Goal: Task Accomplishment & Management: Manage account settings

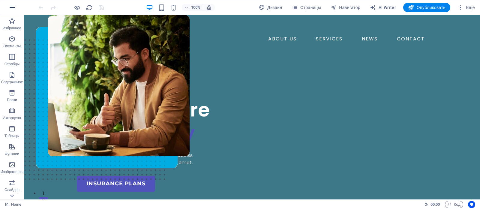
click at [13, 8] on icon "button" at bounding box center [12, 7] width 7 height 7
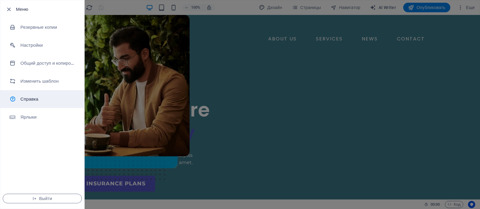
click at [29, 99] on h6 "Справка" at bounding box center [48, 99] width 56 height 7
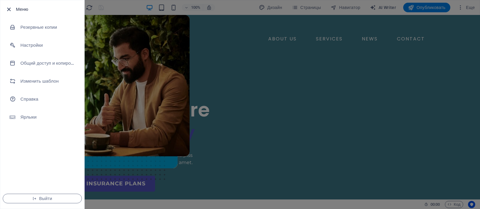
click at [8, 11] on icon "button" at bounding box center [8, 9] width 7 height 7
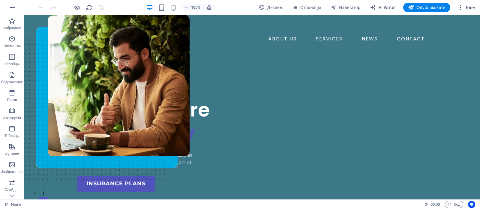
click at [462, 9] on icon "button" at bounding box center [461, 8] width 6 height 6
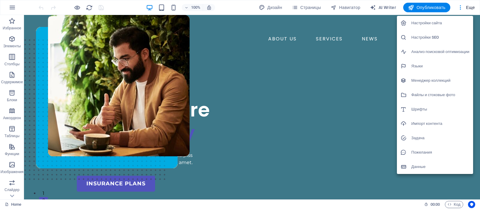
click at [427, 121] on h6 "Импорт контента" at bounding box center [440, 123] width 58 height 7
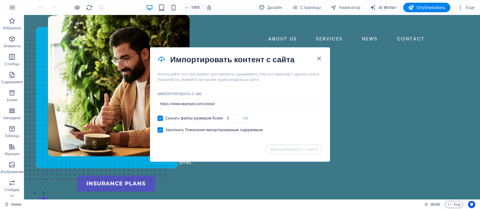
click at [315, 58] on h4 "Импортировать контент с сайта" at bounding box center [242, 60] width 145 height 10
click at [320, 56] on icon "button" at bounding box center [319, 58] width 7 height 7
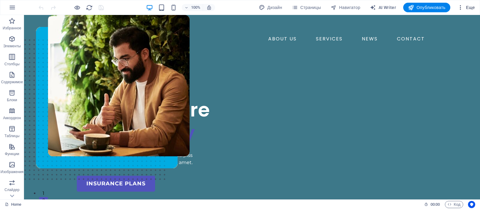
click at [469, 7] on span "Еще" at bounding box center [466, 8] width 17 height 6
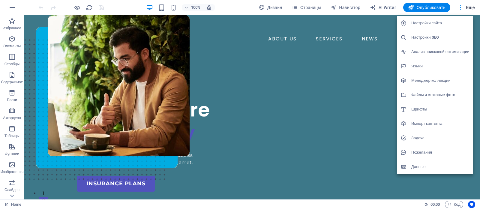
click at [421, 166] on h6 "Данные" at bounding box center [440, 167] width 58 height 7
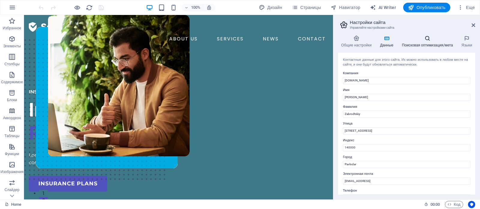
click at [419, 42] on h4 "Поисковая оптимизация/мета" at bounding box center [429, 41] width 60 height 13
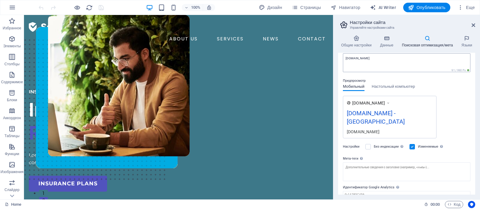
scroll to position [79, 0]
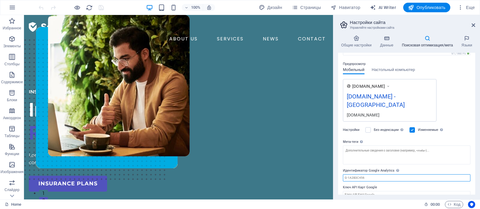
drag, startPoint x: 383, startPoint y: 169, endPoint x: 374, endPoint y: 171, distance: 8.9
click at [382, 175] on input "Идентификатор Google Analytics Добавьте только идентификатор Google Analytics. …" at bounding box center [407, 178] width 128 height 7
drag, startPoint x: 369, startPoint y: 171, endPoint x: 339, endPoint y: 165, distance: 31.3
click at [336, 166] on div "Общие настройки Данные Поисковая оптимизация/мета Языки Название сайта [DOMAIN_…" at bounding box center [406, 115] width 147 height 169
click at [373, 184] on label "Ключ API Карт Google" at bounding box center [407, 187] width 128 height 7
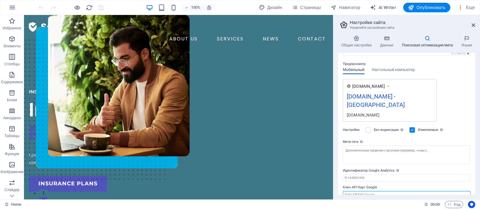
click at [373, 191] on input "Ключ API Карт Google" at bounding box center [407, 194] width 128 height 7
click at [374, 191] on input "Ключ API Карт Google" at bounding box center [407, 194] width 128 height 7
click at [386, 70] on span "Настольный компьютер" at bounding box center [393, 70] width 43 height 8
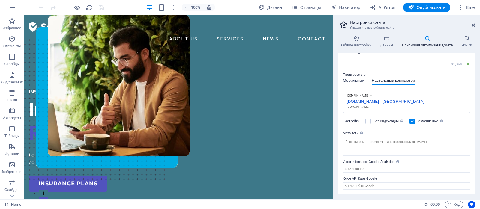
click at [358, 80] on span "Мобильный" at bounding box center [354, 81] width 22 height 8
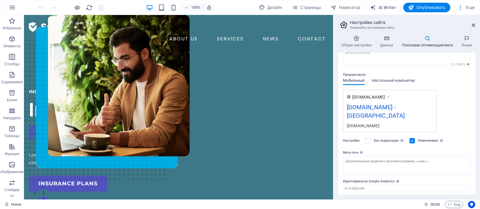
click at [384, 79] on span "Настольный компьютер" at bounding box center [393, 81] width 43 height 8
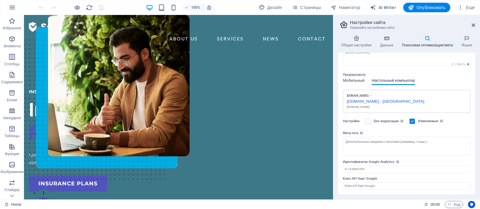
click at [352, 81] on span "Мобильный" at bounding box center [354, 81] width 22 height 8
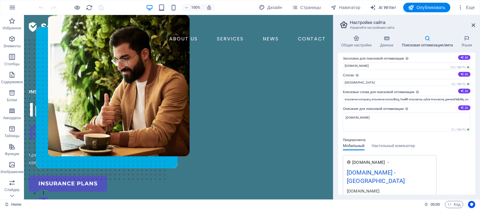
scroll to position [0, 0]
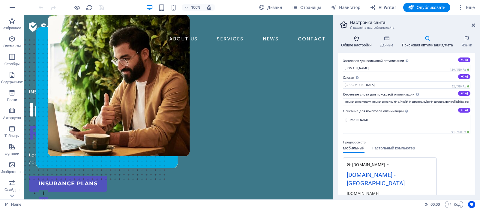
click at [348, 42] on h4 "Общие настройки" at bounding box center [357, 41] width 39 height 13
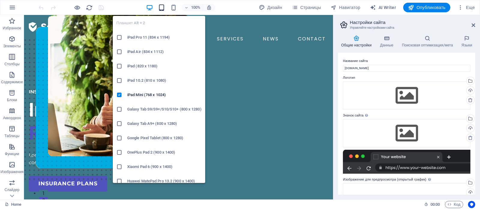
click at [162, 5] on icon "button" at bounding box center [161, 7] width 7 height 7
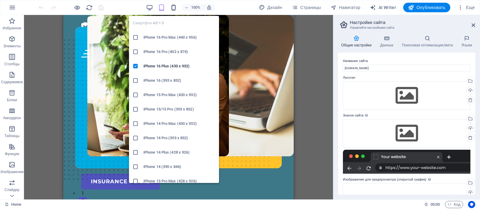
click at [170, 9] on icon "button" at bounding box center [173, 7] width 7 height 7
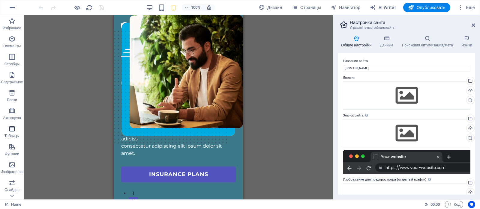
scroll to position [60, 0]
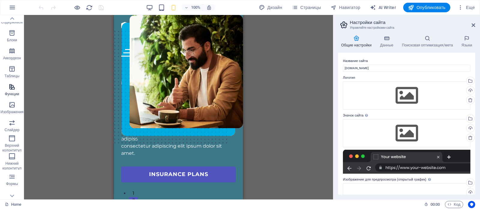
click at [9, 92] on span "Функции" at bounding box center [12, 90] width 24 height 14
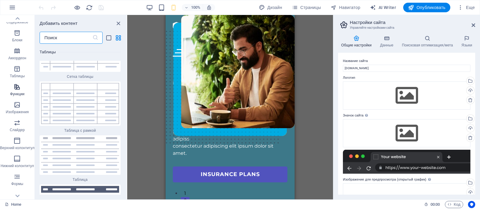
scroll to position [4326, 0]
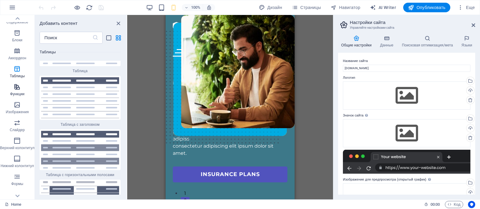
click at [19, 88] on icon "button" at bounding box center [17, 86] width 7 height 7
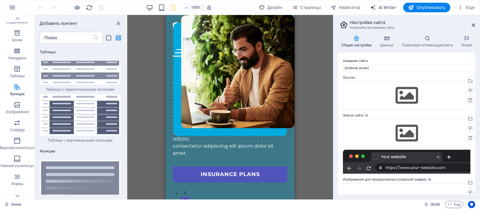
scroll to position [4497, 0]
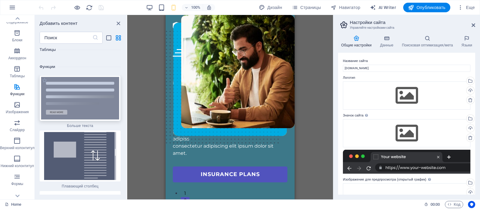
click at [70, 80] on img at bounding box center [80, 98] width 78 height 43
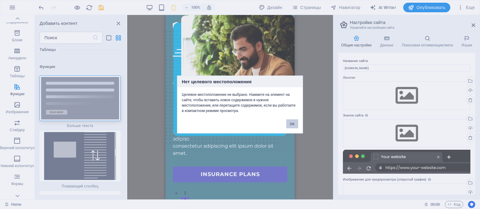
click at [135, 81] on div "Нет целевого местоположения Целевое местоположение не выбрано. Нажмите на элеме…" at bounding box center [240, 104] width 480 height 209
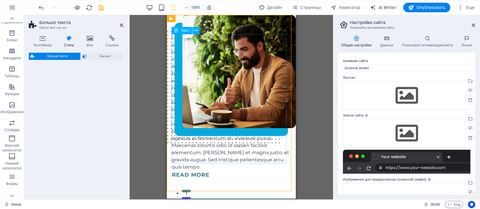
select select "px"
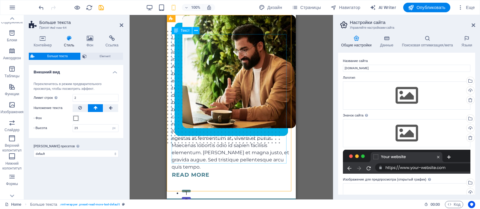
click at [185, 74] on div "Lorem ipsum dolor sit amet, consectetur adipiscing elit. Vestibulum laoreet, nu…" at bounding box center [231, 102] width 119 height 137
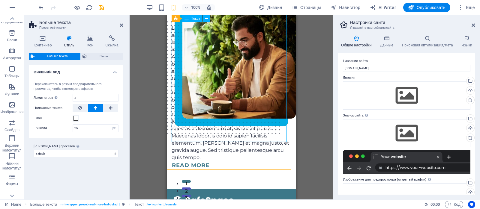
scroll to position [0, 0]
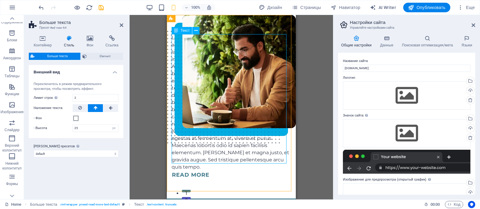
click at [175, 30] on icon at bounding box center [176, 30] width 4 height 7
click at [9, 89] on icon "button" at bounding box center [11, 86] width 7 height 7
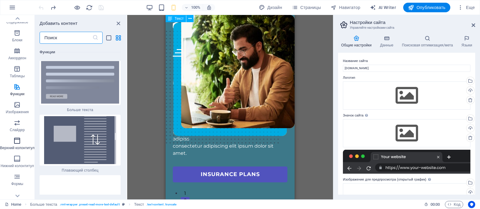
scroll to position [85, 0]
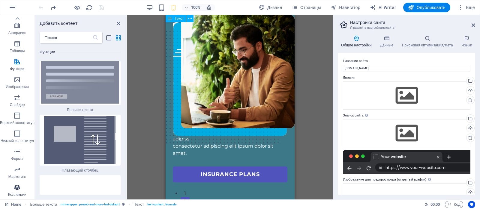
click at [14, 191] on icon "button" at bounding box center [17, 187] width 7 height 7
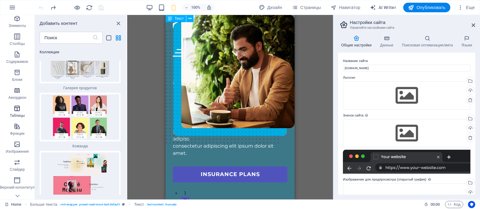
scroll to position [30, 0]
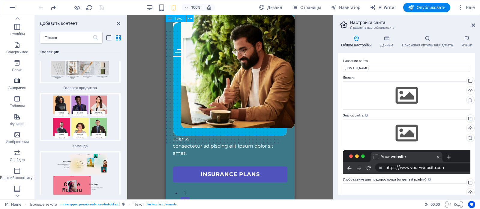
click at [17, 80] on icon "button" at bounding box center [17, 80] width 7 height 7
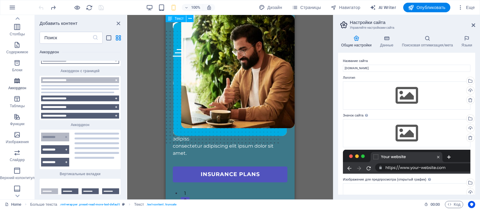
scroll to position [3684, 0]
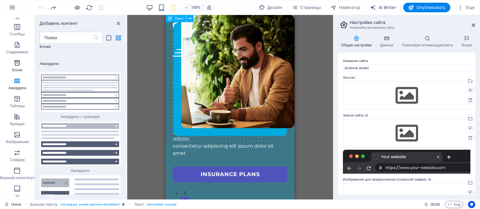
click at [21, 67] on span "Блоки" at bounding box center [17, 66] width 35 height 14
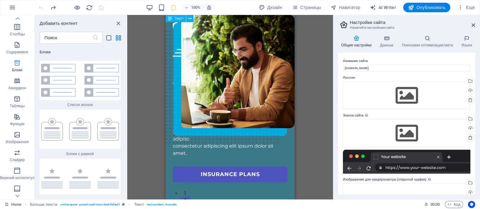
scroll to position [3210, 0]
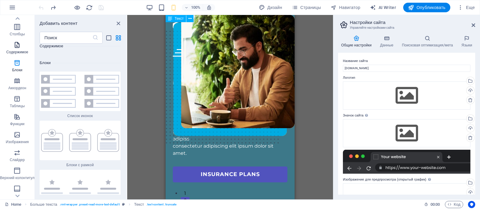
click at [17, 45] on icon "button" at bounding box center [17, 44] width 7 height 7
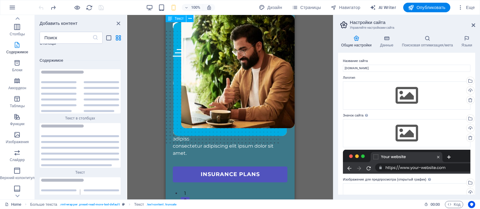
scroll to position [2021, 0]
click at [19, 30] on icon "button" at bounding box center [17, 26] width 7 height 7
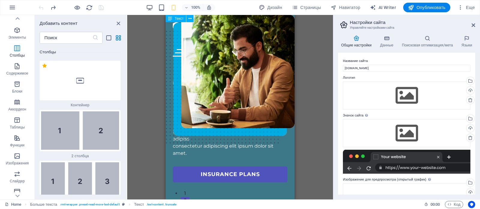
scroll to position [0, 0]
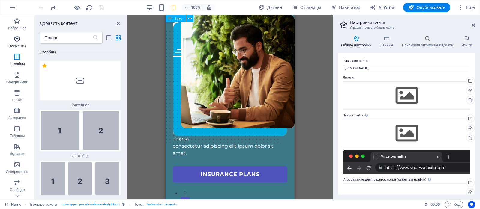
click at [17, 38] on icon "button" at bounding box center [17, 38] width 7 height 7
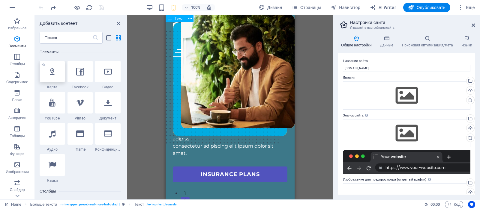
scroll to position [233, 0]
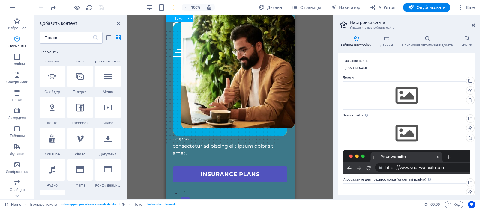
click at [20, 43] on span "Элементы" at bounding box center [17, 42] width 35 height 14
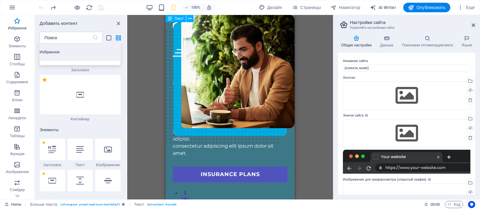
scroll to position [60, 0]
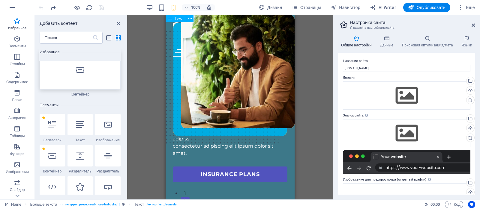
drag, startPoint x: 98, startPoint y: 77, endPoint x: 101, endPoint y: 76, distance: 3.7
click at [98, 77] on div at bounding box center [80, 70] width 81 height 40
click at [460, 7] on icon "button" at bounding box center [461, 8] width 6 height 6
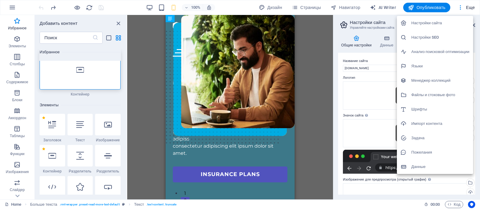
click at [11, 8] on div at bounding box center [240, 104] width 480 height 209
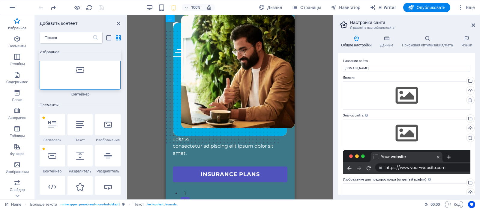
click at [11, 8] on icon "button" at bounding box center [12, 7] width 7 height 7
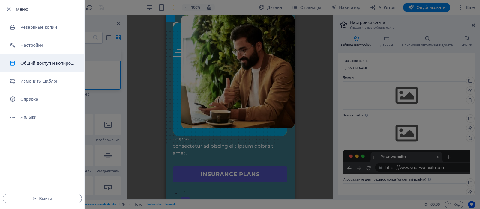
click at [48, 64] on h6 "Общий доступ и копирование сайта" at bounding box center [48, 63] width 56 height 7
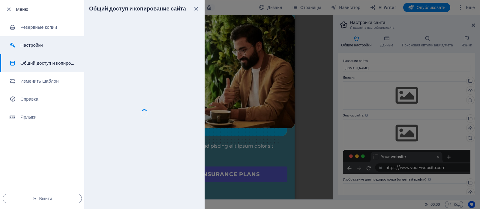
click at [41, 45] on h6 "Настройки" at bounding box center [48, 45] width 56 height 7
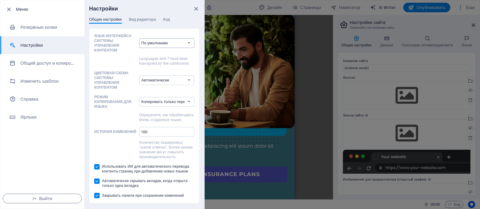
click at [150, 40] on select "По умолчанию Deutsch English Español Suomi* Français Magyar Italiano Nederlands…" at bounding box center [166, 43] width 55 height 10
click at [151, 40] on select "По умолчанию Deutsch English Español Suomi* Français Magyar Italiano Nederlands…" at bounding box center [166, 43] width 55 height 10
click at [151, 20] on span "Вид редактора" at bounding box center [142, 20] width 27 height 8
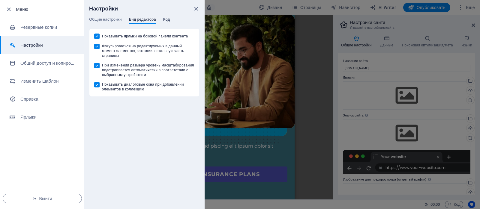
click at [165, 21] on span "Код" at bounding box center [166, 20] width 7 height 8
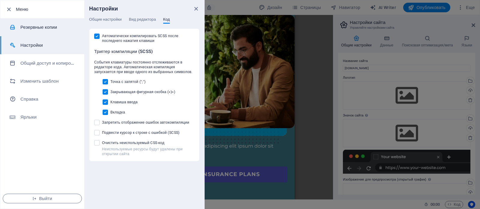
click at [32, 26] on h6 "Резервные копии" at bounding box center [48, 27] width 56 height 7
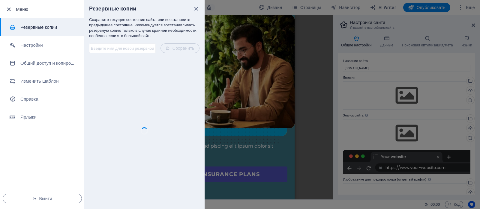
click at [12, 9] on icon "button" at bounding box center [8, 9] width 7 height 7
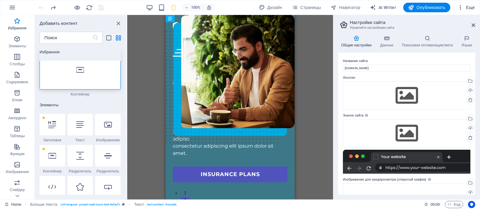
click at [474, 8] on span "Еще" at bounding box center [466, 8] width 17 height 6
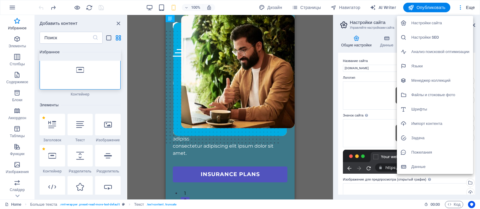
click at [420, 154] on h6 "Пожелания" at bounding box center [440, 152] width 58 height 7
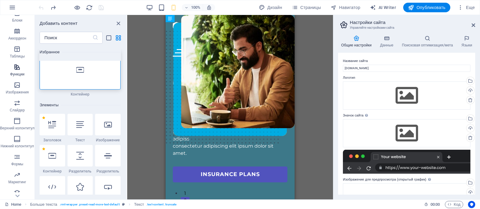
scroll to position [85, 0]
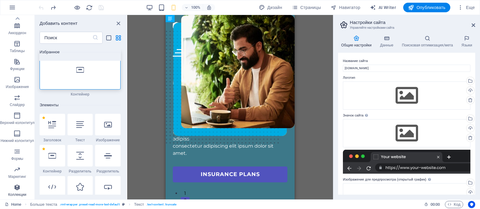
click at [18, 190] on icon "button" at bounding box center [17, 187] width 7 height 7
click at [104, 121] on icon at bounding box center [108, 125] width 8 height 8
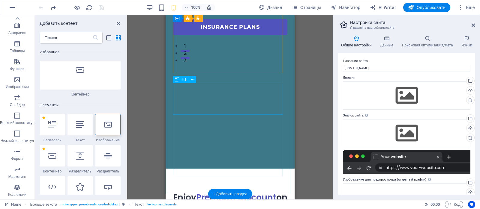
scroll to position [150, 0]
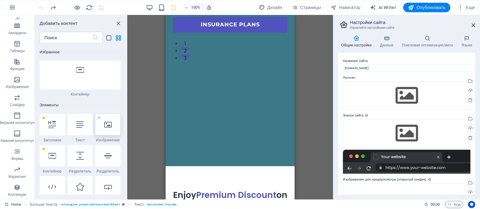
click at [110, 130] on div at bounding box center [108, 125] width 26 height 22
click at [109, 123] on icon at bounding box center [108, 125] width 8 height 8
click at [108, 123] on icon at bounding box center [108, 125] width 8 height 8
click at [269, 10] on span "Дизайн" at bounding box center [270, 8] width 23 height 6
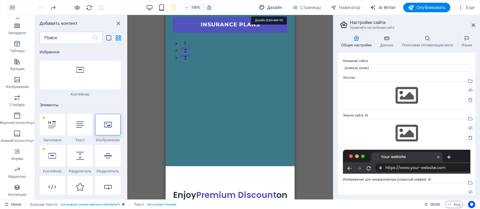
click at [268, 5] on span "Дизайн" at bounding box center [270, 8] width 23 height 6
click at [385, 43] on h4 "Данные" at bounding box center [388, 41] width 22 height 13
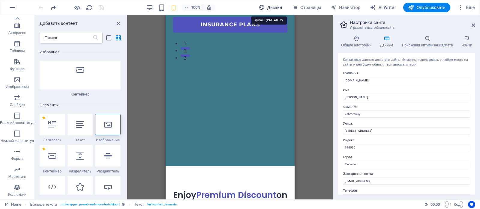
click at [273, 8] on span "Дизайн" at bounding box center [270, 8] width 23 height 6
click at [300, 5] on span "Страницы" at bounding box center [306, 8] width 29 height 6
click at [314, 8] on span "Страницы" at bounding box center [306, 8] width 29 height 6
click at [120, 24] on icon "close panel" at bounding box center [118, 23] width 7 height 7
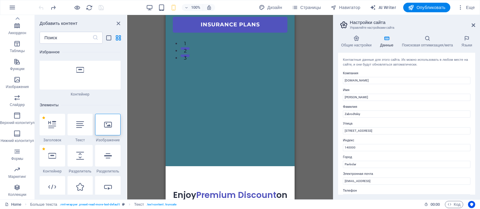
click at [116, 18] on div "Добавить контент ​ Избранное 1 Star Заголовок 1 Star Контейнер Элементы 1 Star …" at bounding box center [81, 107] width 92 height 185
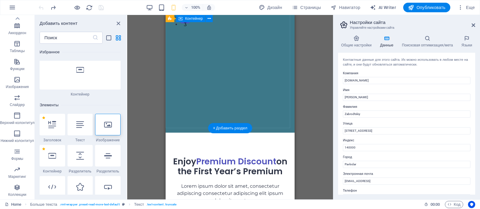
scroll to position [180, 0]
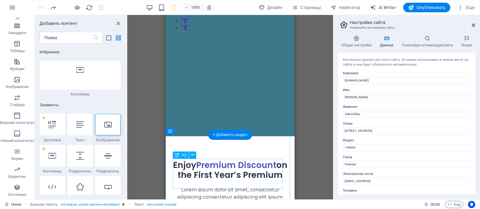
click at [207, 165] on div "Enjoy Premium Discount on the First Year’s Premium" at bounding box center [230, 171] width 115 height 20
click at [208, 167] on div "Enjoy Premium Discount on the First Year’s Premium" at bounding box center [230, 171] width 115 height 20
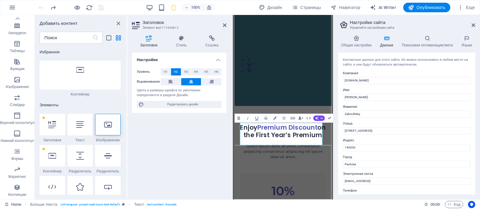
click at [208, 167] on div "Заголовок Элемент #ed-717424812 Заголовок Стиль Ссылка Настройки Уровень H1 H2 …" at bounding box center [230, 107] width 206 height 185
click at [279, 173] on h2 "Enjoy Premium Discount on the First Year’s Premium" at bounding box center [299, 171] width 115 height 20
click at [176, 83] on button at bounding box center [171, 81] width 20 height 7
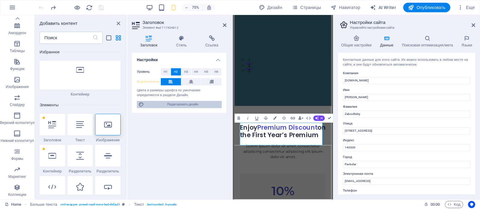
click at [181, 104] on span "Редактировать дизайн" at bounding box center [183, 104] width 74 height 7
select select "px"
select select "400"
select select "px"
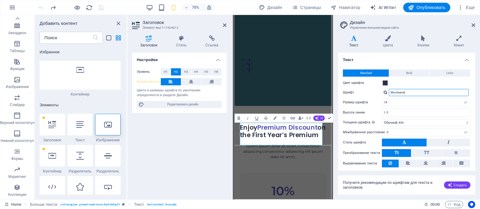
click at [417, 93] on input "Montserrat" at bounding box center [429, 92] width 80 height 7
click at [385, 92] on div at bounding box center [386, 93] width 4 height 4
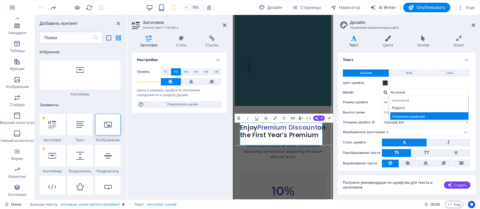
click at [399, 116] on div "Управление шрифтами →" at bounding box center [429, 117] width 79 height 8
select select "popularity"
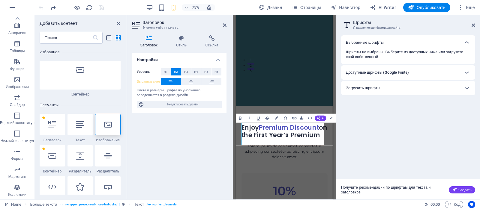
click at [373, 74] on h6 "Доступные шрифты (Google Fonts)" at bounding box center [377, 72] width 63 height 7
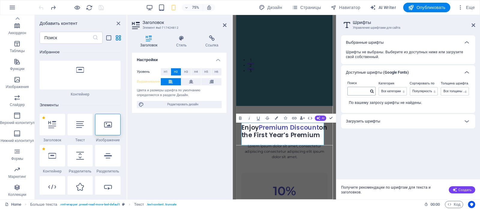
click at [373, 91] on icon at bounding box center [371, 92] width 3 height 4
click at [363, 122] on h6 "Загрузить шрифты" at bounding box center [363, 121] width 34 height 7
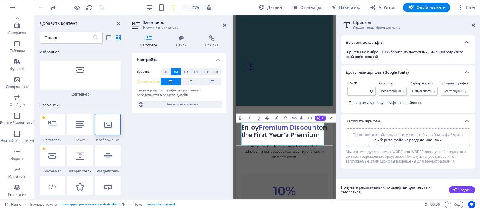
click at [467, 40] on icon at bounding box center [466, 42] width 7 height 7
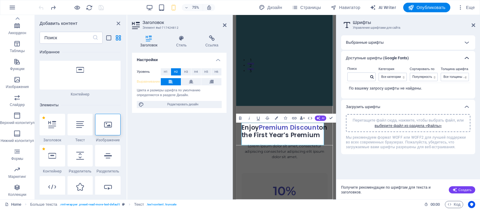
click at [467, 57] on icon at bounding box center [466, 58] width 7 height 7
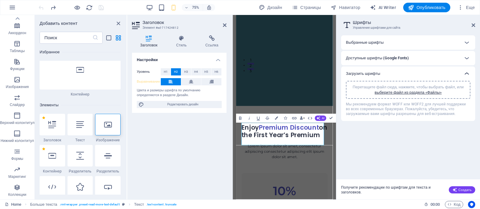
click at [468, 72] on icon at bounding box center [466, 73] width 7 height 7
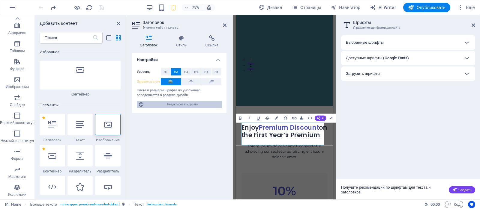
click at [193, 104] on span "Редактировать дизайн" at bounding box center [183, 104] width 74 height 7
select select "px"
select select "400"
select select "px"
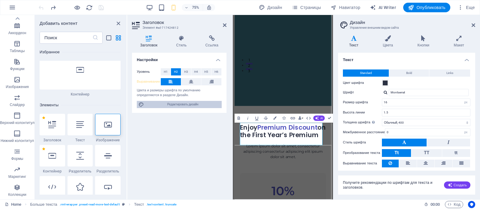
click at [193, 104] on span "Редактировать дизайн" at bounding box center [183, 104] width 74 height 7
click at [387, 42] on h4 "Цвета" at bounding box center [389, 41] width 35 height 13
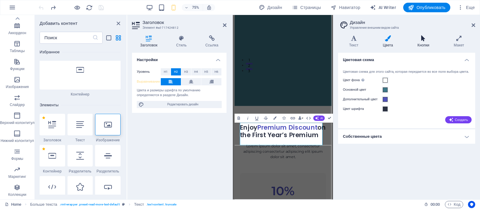
click at [418, 43] on h4 "Кнопки" at bounding box center [425, 41] width 36 height 13
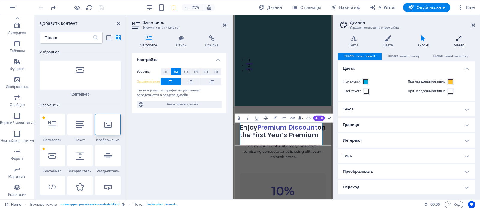
click at [457, 39] on icon at bounding box center [459, 38] width 32 height 6
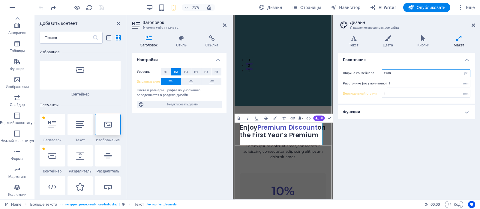
click at [392, 74] on input "1200" at bounding box center [426, 73] width 88 height 7
click at [395, 84] on input "1" at bounding box center [428, 83] width 83 height 7
click at [394, 94] on input "4" at bounding box center [426, 93] width 88 height 7
click at [466, 110] on h4 "Функции" at bounding box center [406, 112] width 137 height 14
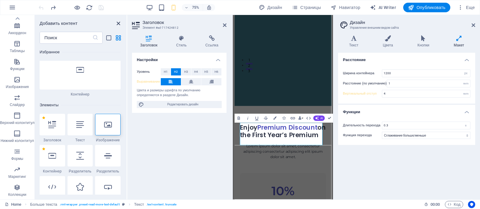
click at [118, 24] on icon "close panel" at bounding box center [118, 23] width 7 height 7
click at [116, 23] on icon "close panel" at bounding box center [118, 23] width 7 height 7
click at [224, 24] on icon at bounding box center [225, 25] width 4 height 5
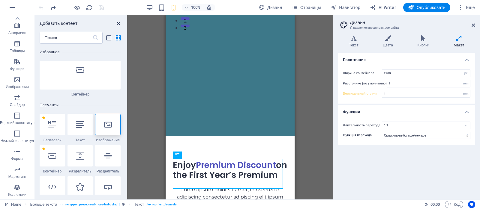
click at [117, 22] on icon "close panel" at bounding box center [118, 23] width 7 height 7
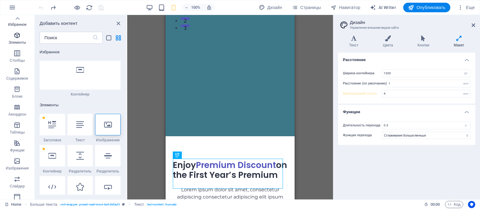
scroll to position [0, 0]
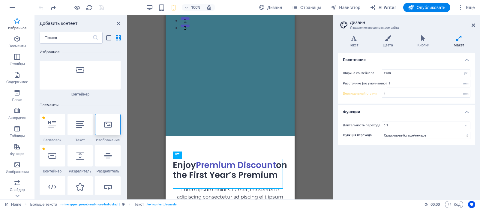
click at [20, 24] on icon "button" at bounding box center [17, 20] width 7 height 7
click at [17, 20] on icon "button" at bounding box center [17, 20] width 7 height 7
click at [83, 73] on icon at bounding box center [80, 70] width 8 height 8
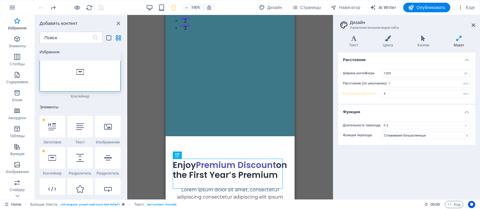
scroll to position [90, 0]
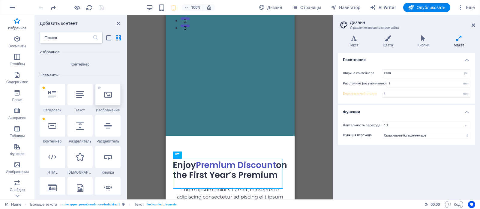
click at [101, 92] on div at bounding box center [108, 95] width 26 height 22
click at [198, 131] on icon at bounding box center [198, 131] width 3 height 6
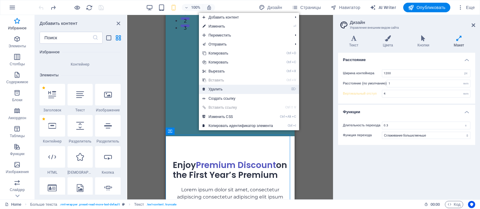
click at [215, 91] on link "⌦ Удалить" at bounding box center [238, 89] width 78 height 9
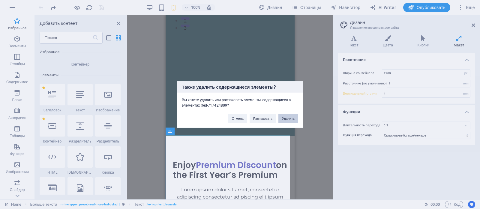
click at [285, 121] on button "Удалить" at bounding box center [289, 118] width 20 height 9
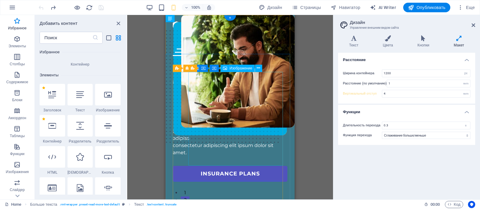
scroll to position [0, 0]
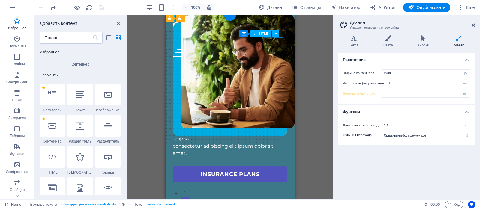
click at [278, 49] on div at bounding box center [230, 53] width 115 height 8
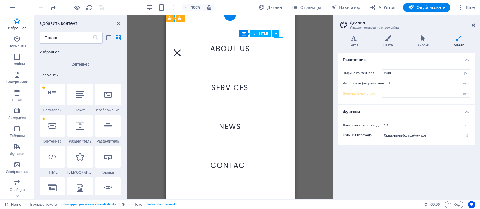
click at [278, 49] on div at bounding box center [230, 53] width 115 height 8
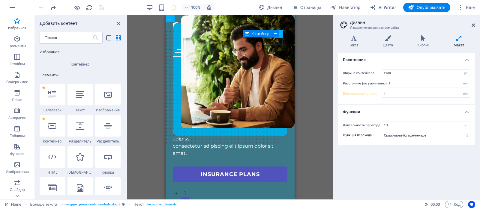
click at [463, 40] on icon at bounding box center [459, 38] width 32 height 6
click at [423, 40] on icon at bounding box center [424, 38] width 34 height 6
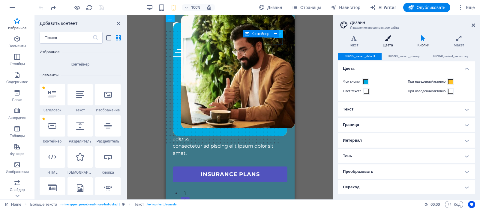
click at [388, 38] on icon at bounding box center [388, 38] width 32 height 6
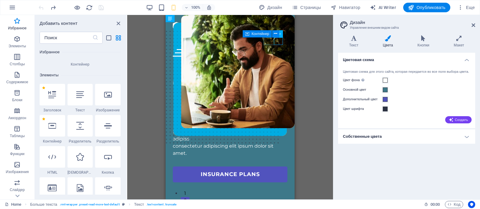
click at [471, 25] on h2 "Дизайн" at bounding box center [412, 22] width 125 height 5
click at [475, 26] on icon at bounding box center [474, 25] width 4 height 5
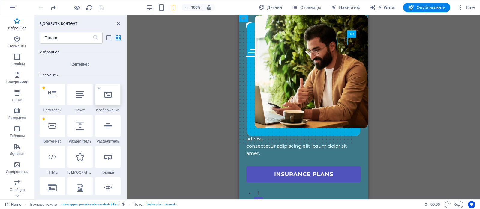
click at [107, 96] on icon at bounding box center [108, 95] width 8 height 8
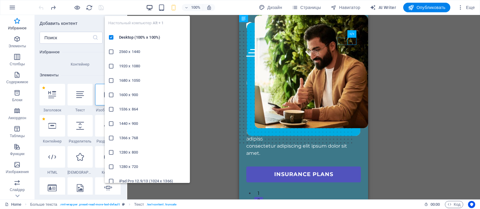
click at [150, 9] on icon "button" at bounding box center [149, 7] width 7 height 7
click at [124, 48] on li "2560 x 1440" at bounding box center [147, 52] width 85 height 14
click at [130, 150] on h6 "1280 x 800" at bounding box center [152, 152] width 67 height 7
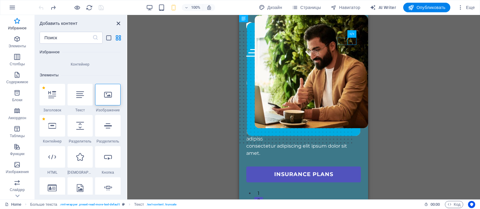
click at [117, 22] on icon "close panel" at bounding box center [118, 23] width 7 height 7
click at [119, 22] on icon "close panel" at bounding box center [118, 23] width 7 height 7
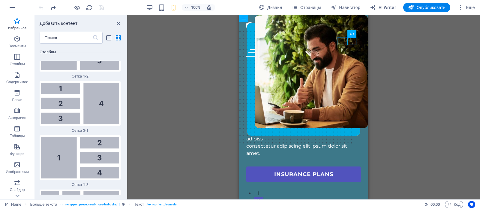
scroll to position [1471, 0]
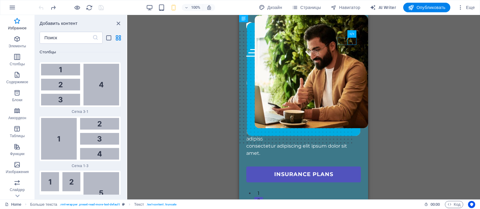
drag, startPoint x: 125, startPoint y: 64, endPoint x: 122, endPoint y: 75, distance: 11.6
click at [126, 141] on div "Избранное 1 Star Заголовок 1 Star Контейнер Элементы 1 Star Заголовок 1 Star Те…" at bounding box center [81, 119] width 92 height 151
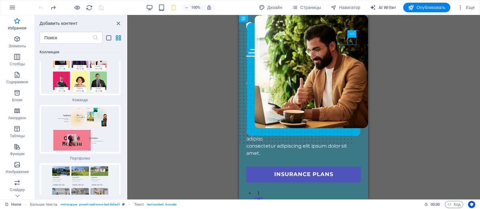
scroll to position [11143, 0]
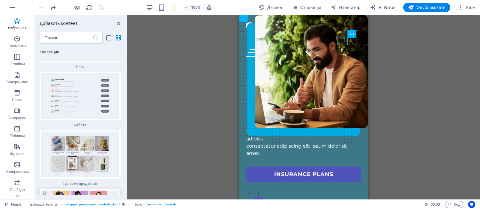
click at [83, 190] on img at bounding box center [80, 213] width 78 height 46
click at [304, 17] on div "+" at bounding box center [304, 17] width 12 height 5
click at [303, 18] on div "+" at bounding box center [304, 17] width 12 height 5
click at [163, 68] on div "Перетащите сюда, чтобы заменить текущее содержимое. Нажмите Ctrl, если хотите с…" at bounding box center [303, 107] width 353 height 185
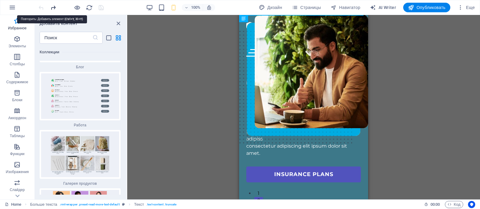
click at [55, 8] on icon "redo" at bounding box center [53, 7] width 7 height 7
click at [55, 7] on icon "redo" at bounding box center [53, 7] width 7 height 7
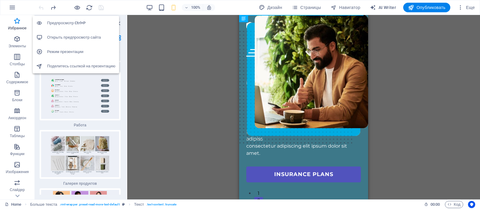
click at [74, 41] on li "Открыть предпросмотр сайта" at bounding box center [76, 37] width 86 height 14
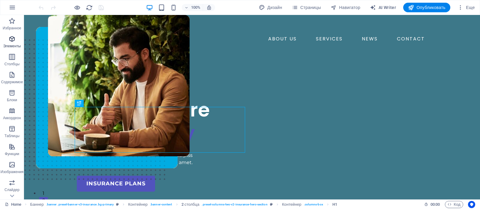
drag, startPoint x: 16, startPoint y: 42, endPoint x: 5, endPoint y: 43, distance: 11.2
click at [16, 42] on span "Элементы" at bounding box center [12, 42] width 24 height 14
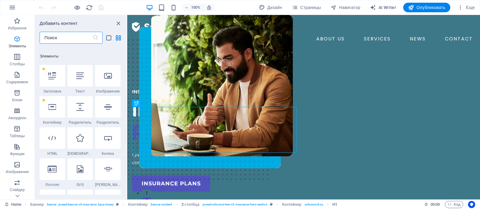
scroll to position [113, 0]
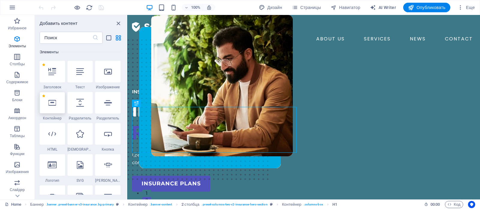
click at [52, 102] on icon at bounding box center [52, 103] width 8 height 8
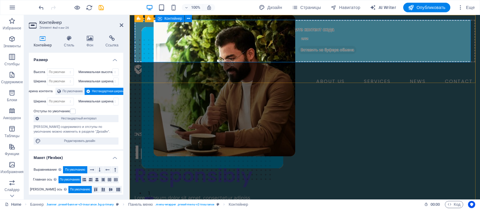
click at [265, 50] on span "Добавить элементы" at bounding box center [274, 50] width 43 height 8
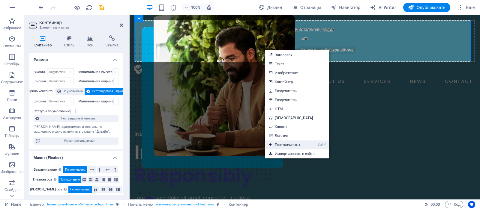
drag, startPoint x: 290, startPoint y: 147, endPoint x: 158, endPoint y: 130, distance: 133.4
click at [290, 147] on link "Ctrl ⏎ Еще элементы..." at bounding box center [285, 145] width 41 height 9
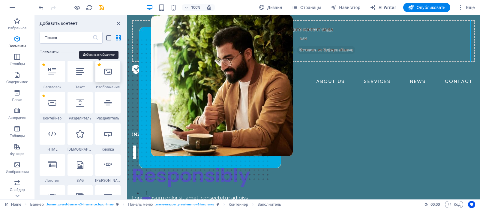
drag, startPoint x: 101, startPoint y: 65, endPoint x: 98, endPoint y: 69, distance: 5.2
click at [101, 65] on label "1 Star" at bounding box center [99, 64] width 3 height 3
click at [98, 69] on input "1 Star" at bounding box center [97, 69] width 0 height 0
radio input "true"
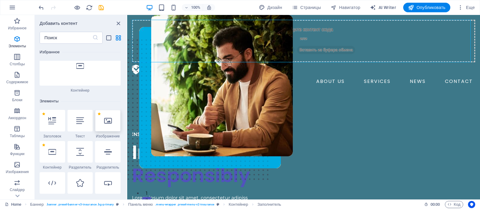
scroll to position [162, 0]
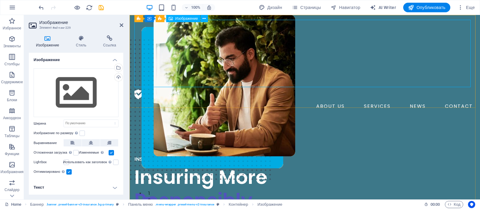
click at [179, 57] on figure at bounding box center [304, 54] width 341 height 68
drag, startPoint x: 184, startPoint y: 48, endPoint x: 258, endPoint y: 53, distance: 73.7
click at [258, 53] on figure at bounding box center [304, 54] width 341 height 68
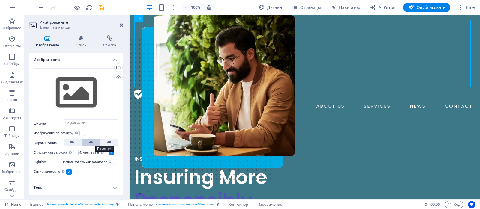
click at [89, 142] on icon at bounding box center [91, 143] width 4 height 7
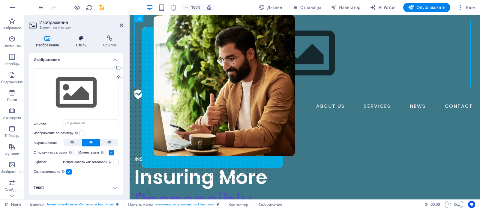
click at [76, 43] on h4 "Стиль" at bounding box center [82, 41] width 27 height 13
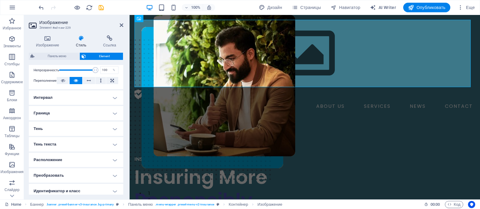
scroll to position [90, 0]
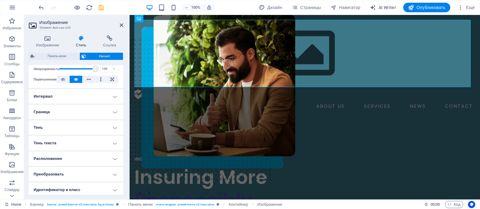
click at [91, 95] on h4 "Интервал" at bounding box center [76, 96] width 95 height 14
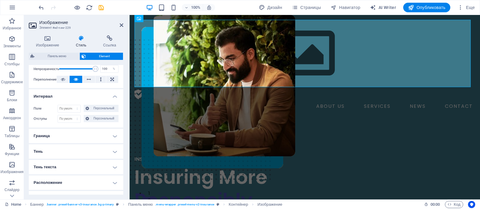
click at [80, 131] on h4 "Граница" at bounding box center [76, 136] width 95 height 14
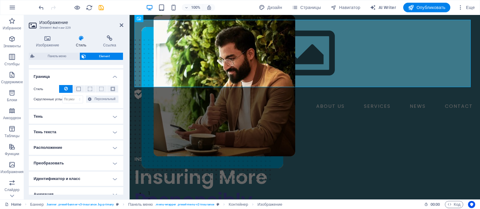
scroll to position [150, 0]
click at [78, 109] on h4 "Тень" at bounding box center [76, 116] width 95 height 14
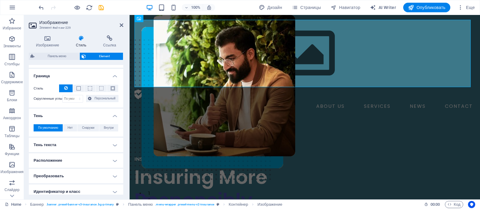
click at [83, 149] on h4 "Тень текста" at bounding box center [76, 145] width 95 height 14
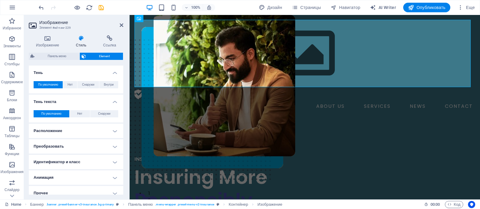
scroll to position [199, 0]
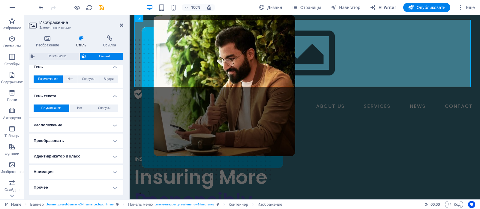
click at [84, 139] on h4 "Преобразовать" at bounding box center [76, 141] width 95 height 14
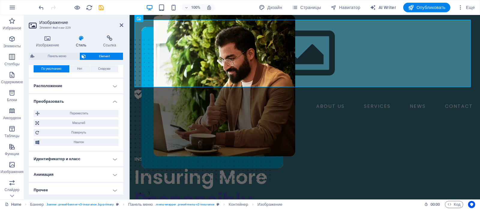
scroll to position [241, 0]
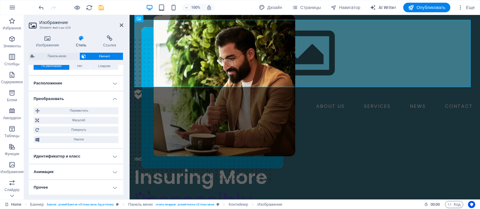
click at [83, 157] on h4 "Идентификатор и класс" at bounding box center [76, 156] width 95 height 14
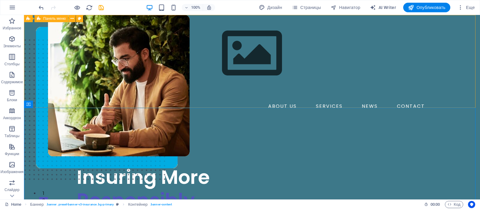
click at [181, 100] on div "ABOUT US SERVICES NEWS CONTACT Заказать звонок" at bounding box center [252, 73] width 456 height 117
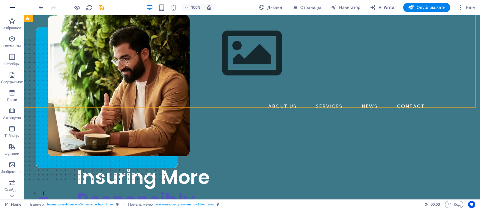
click at [14, 8] on icon "button" at bounding box center [12, 7] width 7 height 7
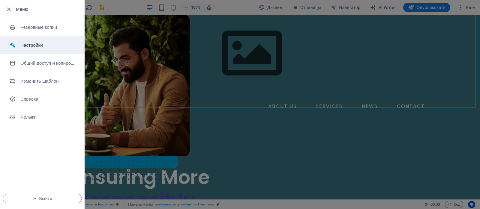
click at [37, 40] on li "Настройки" at bounding box center [42, 45] width 84 height 18
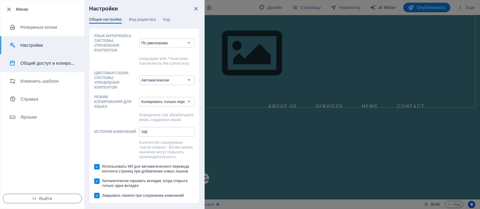
click at [42, 63] on h6 "Общий доступ и копирование сайта" at bounding box center [48, 63] width 56 height 7
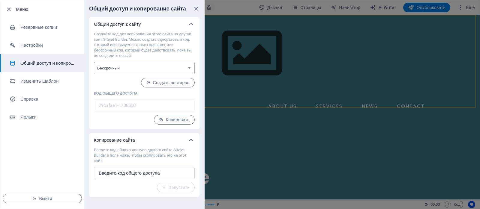
click at [111, 71] on select "Одноразовый Бессрочный" at bounding box center [144, 68] width 101 height 12
click at [134, 172] on input "text" at bounding box center [144, 173] width 101 height 12
drag, startPoint x: 127, startPoint y: 151, endPoint x: 172, endPoint y: 154, distance: 45.1
click at [172, 154] on div "Копирование сайта Введите код общего доступа другого сайта Sitejet Builder в по…" at bounding box center [144, 165] width 110 height 64
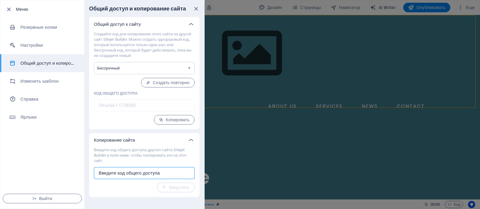
click at [154, 171] on input "text" at bounding box center [144, 173] width 101 height 12
type input "9"
click at [194, 140] on icon at bounding box center [191, 140] width 7 height 7
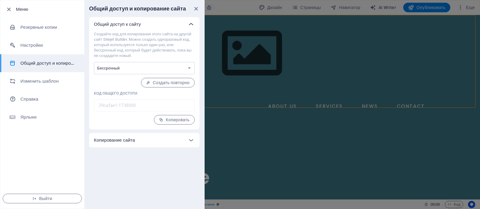
click at [190, 25] on icon at bounding box center [191, 24] width 7 height 7
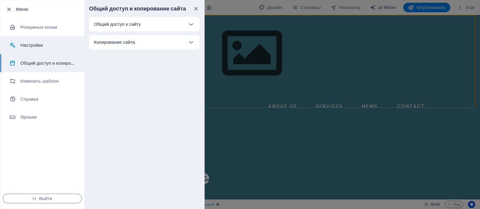
click at [32, 42] on h6 "Настройки" at bounding box center [48, 45] width 56 height 7
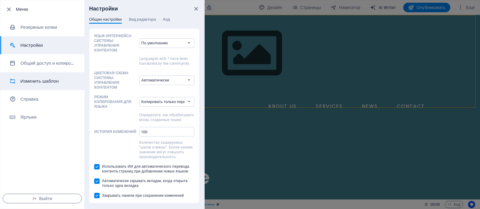
click at [34, 79] on h6 "Изменить шаблон" at bounding box center [48, 81] width 56 height 7
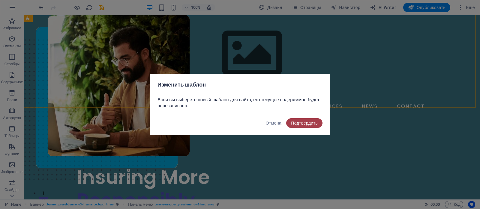
click at [302, 122] on span "Подтвердить" at bounding box center [304, 123] width 27 height 5
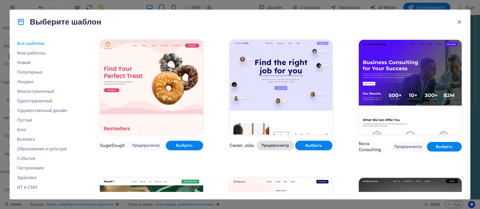
click at [277, 143] on span "Предпросмотр" at bounding box center [276, 145] width 28 height 5
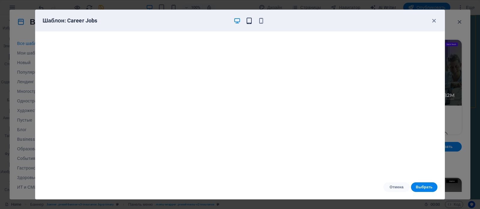
click at [250, 23] on icon "button" at bounding box center [249, 20] width 7 height 7
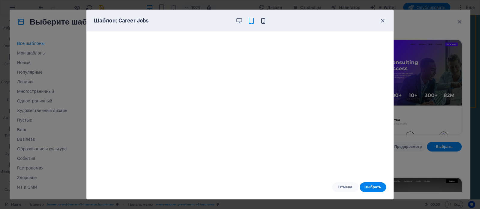
click at [266, 19] on icon "button" at bounding box center [263, 20] width 7 height 7
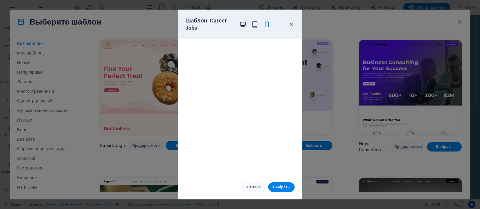
click at [245, 24] on icon "button" at bounding box center [243, 24] width 7 height 7
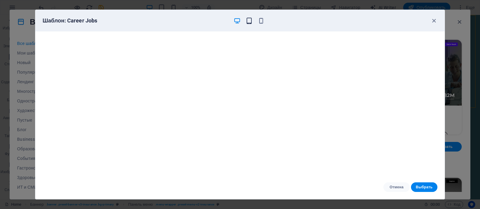
click at [252, 23] on icon "button" at bounding box center [249, 20] width 7 height 7
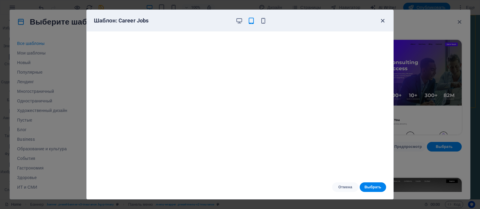
click at [386, 22] on icon "button" at bounding box center [382, 20] width 7 height 7
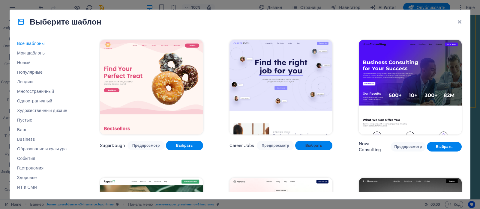
click at [308, 143] on span "Выбрать" at bounding box center [314, 145] width 28 height 5
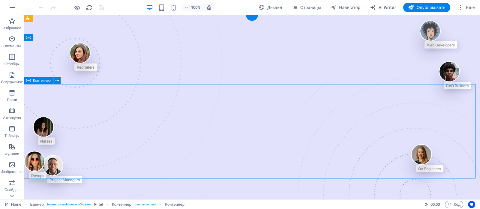
click at [55, 145] on div "Nurses" at bounding box center [44, 131] width 22 height 28
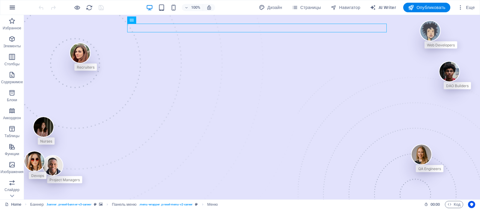
click at [14, 10] on icon "button" at bounding box center [12, 7] width 7 height 7
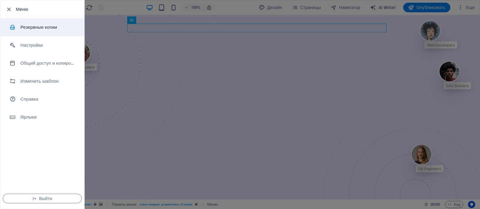
click at [43, 24] on h6 "Резервные копии" at bounding box center [48, 27] width 56 height 7
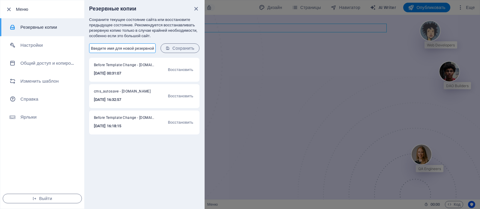
click at [110, 47] on input "text" at bounding box center [122, 49] width 67 height 10
click at [94, 48] on input "text" at bounding box center [122, 49] width 67 height 10
click at [122, 176] on div "Before Template Change - try.maxi-dry.kz 2025-10-03 00:31:07 Восстановить cms_a…" at bounding box center [144, 133] width 120 height 151
click at [130, 49] on input "text" at bounding box center [122, 49] width 67 height 10
drag, startPoint x: 123, startPoint y: 173, endPoint x: 67, endPoint y: 142, distance: 64.3
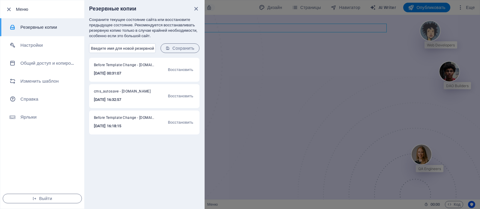
click at [123, 173] on div "Before Template Change - try.maxi-dry.kz 2025-10-03 00:31:07 Восстановить cms_a…" at bounding box center [144, 133] width 120 height 151
click at [195, 7] on icon "close" at bounding box center [196, 8] width 7 height 7
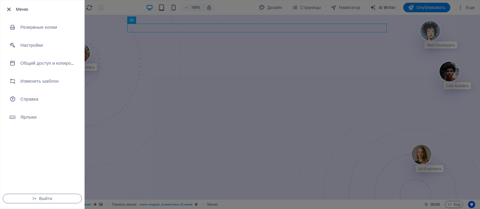
click at [6, 12] on icon "button" at bounding box center [8, 9] width 7 height 7
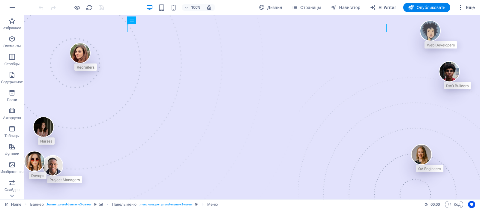
click at [462, 9] on icon "button" at bounding box center [461, 8] width 6 height 6
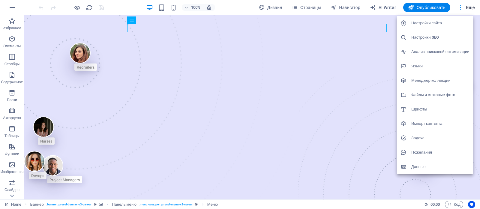
click at [304, 8] on div at bounding box center [240, 104] width 480 height 209
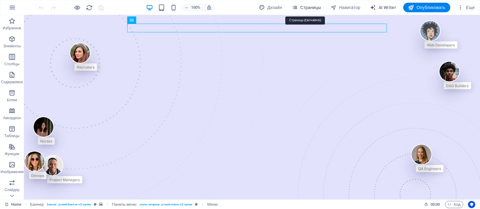
click at [295, 8] on icon "button" at bounding box center [295, 8] width 6 height 6
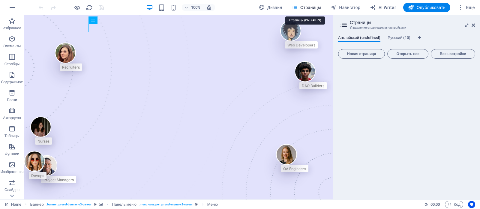
click at [294, 8] on icon "button" at bounding box center [295, 8] width 6 height 6
click at [396, 37] on span "Русский (10)" at bounding box center [399, 38] width 23 height 8
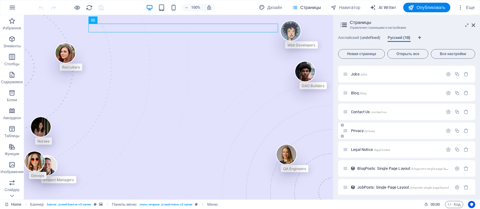
scroll to position [58, 0]
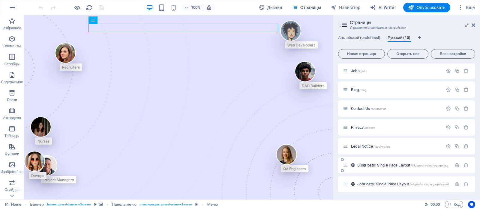
click at [373, 165] on span "BlogPosts: Single Page Layout /blogposts-single-page-layout" at bounding box center [404, 165] width 95 height 5
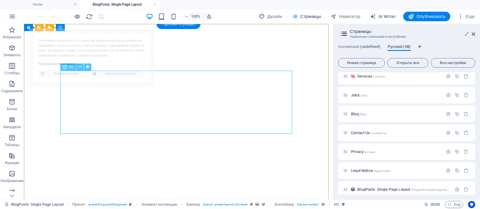
select select "68df0b69f8c2e5d94c0d9cd8"
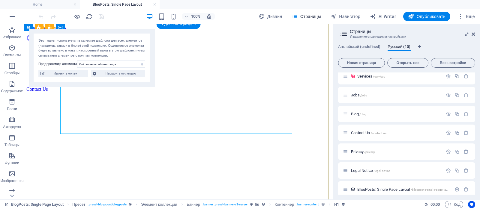
scroll to position [0, 0]
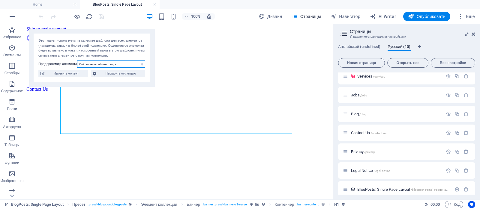
click at [123, 63] on select "Guidance on culture change Run a group coaching session Building a coaching cul…" at bounding box center [111, 64] width 68 height 7
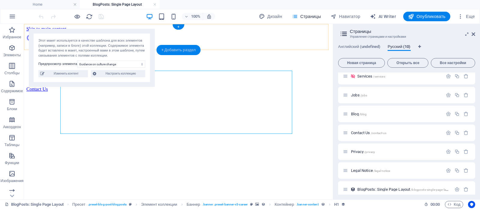
click at [164, 50] on div "+ Добавить раздел" at bounding box center [179, 50] width 44 height 10
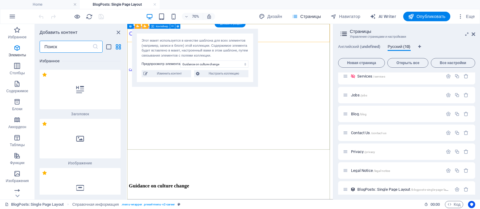
scroll to position [2014, 0]
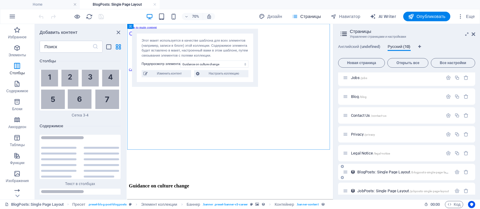
scroll to position [67, 0]
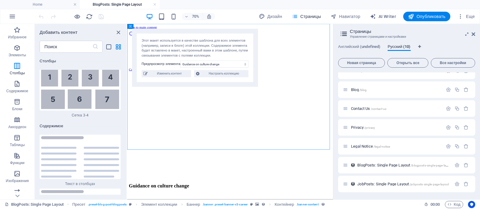
click at [193, 49] on div "Этот макет используется в качестве шаблона для всех элементов (например, записи…" at bounding box center [195, 48] width 107 height 20
click at [131, 28] on icon at bounding box center [130, 26] width 3 height 5
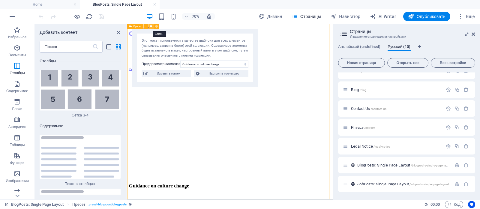
click at [152, 26] on button at bounding box center [151, 26] width 5 height 5
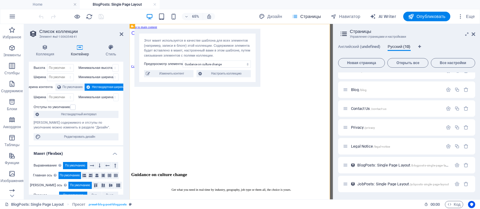
scroll to position [0, 0]
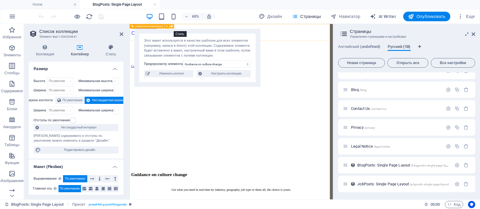
click at [173, 26] on icon at bounding box center [172, 26] width 2 height 4
select select "rem"
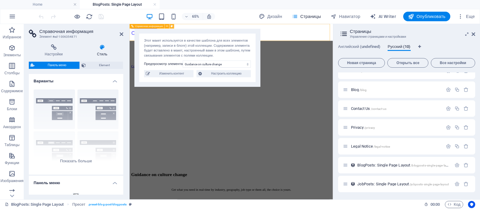
click at [172, 28] on icon at bounding box center [172, 26] width 2 height 4
click at [98, 106] on div "Граница По центру По умолчанию Фиксированный Loki Триггер Широкий XXL" at bounding box center [76, 130] width 95 height 90
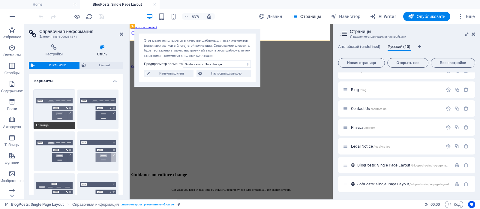
click at [62, 108] on button "Граница" at bounding box center [54, 110] width 41 height 40
type input "1"
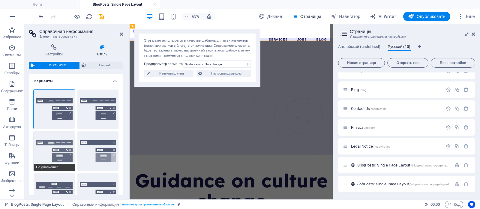
click at [56, 147] on button "По умолчанию" at bounding box center [54, 152] width 41 height 40
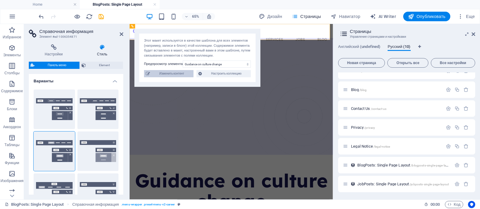
click at [163, 76] on span "Изменить контент" at bounding box center [172, 73] width 40 height 7
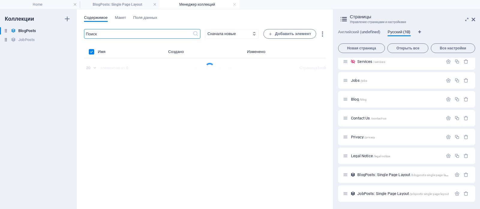
scroll to position [42, 0]
select select "Guidance"
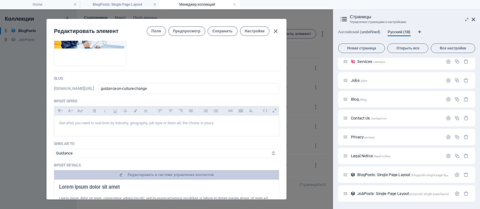
scroll to position [0, 0]
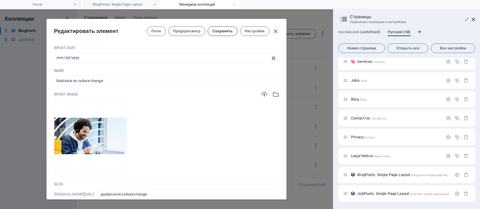
click at [224, 31] on span "Сохранить" at bounding box center [222, 31] width 20 height 5
click at [230, 29] on span "Сохранить" at bounding box center [222, 31] width 20 height 5
click at [275, 29] on icon "button" at bounding box center [275, 31] width 7 height 7
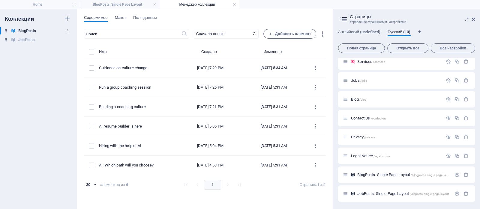
click at [32, 31] on h6 "BlogPosts" at bounding box center [27, 30] width 18 height 7
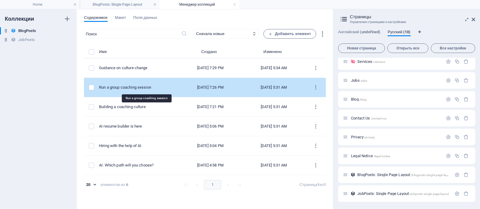
click at [165, 90] on div "Run a group coaching session" at bounding box center [136, 87] width 75 height 5
select select "Coaching"
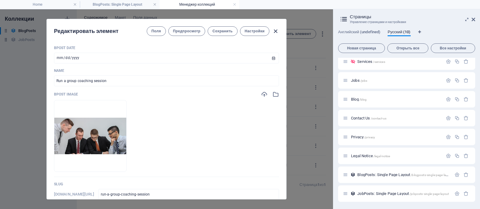
click at [275, 31] on icon "button" at bounding box center [275, 31] width 7 height 7
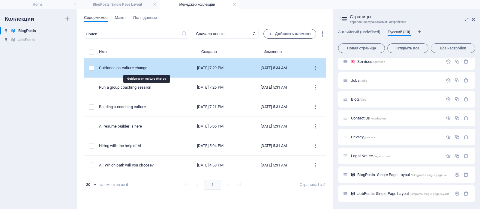
click at [168, 71] on div "Guidance on culture change" at bounding box center [136, 67] width 75 height 5
select select "Guidance"
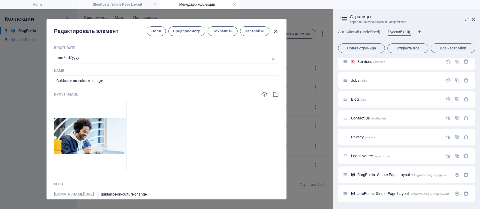
click at [275, 31] on icon "button" at bounding box center [275, 31] width 7 height 7
type input "2025-10-03"
type input "guidance-on-culture-change"
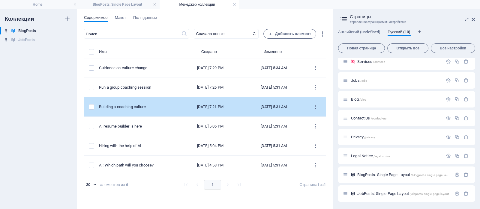
click at [155, 103] on td "Building a coaching culture" at bounding box center [139, 108] width 80 height 20
select select "Coaching"
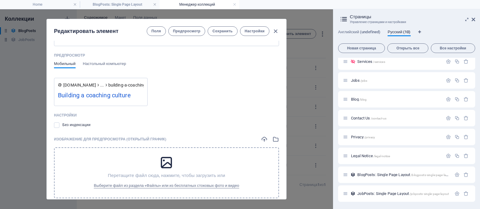
scroll to position [505, 0]
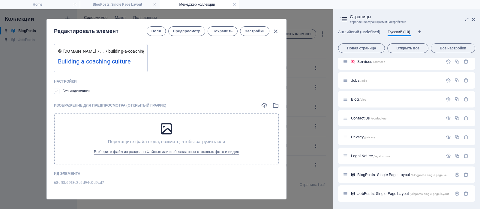
click at [57, 91] on label at bounding box center [56, 91] width 5 height 5
click at [0, 0] on input "checkbox" at bounding box center [0, 0] width 0 height 0
click at [57, 91] on label at bounding box center [56, 91] width 5 height 5
click at [0, 0] on input "checkbox" at bounding box center [0, 0] width 0 height 0
click at [249, 30] on span "Настройки" at bounding box center [255, 31] width 20 height 5
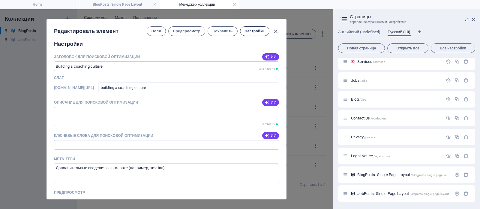
scroll to position [333, 0]
click at [189, 29] on span "Предпросмотр" at bounding box center [187, 31] width 28 height 5
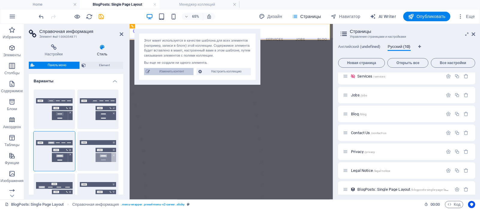
click at [170, 72] on span "Изменить контент" at bounding box center [172, 71] width 40 height 7
type input "2024-10-30"
type input "building-a-coaching-culture"
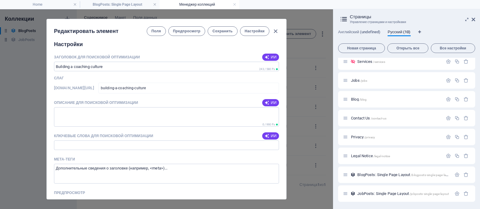
scroll to position [357, 0]
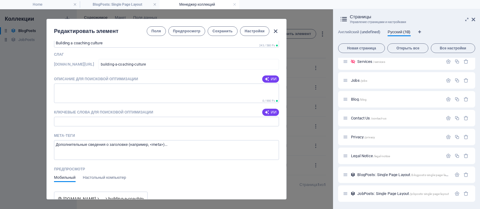
click at [276, 30] on icon "button" at bounding box center [275, 31] width 7 height 7
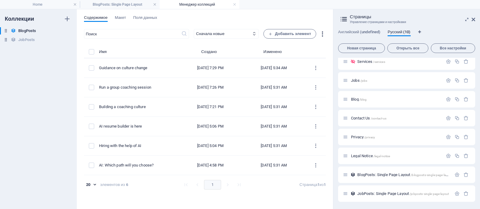
click at [320, 34] on icon "button" at bounding box center [322, 34] width 7 height 7
click at [326, 65] on h6 "Экспорт (CSV)" at bounding box center [327, 62] width 29 height 7
click at [275, 13] on div "Содержимое Макет Поля данных ​ Сначала новые Сначала старые Последнее изменение…" at bounding box center [205, 109] width 256 height 200
click at [323, 33] on icon "button" at bounding box center [322, 34] width 7 height 7
click at [193, 20] on div at bounding box center [240, 104] width 480 height 209
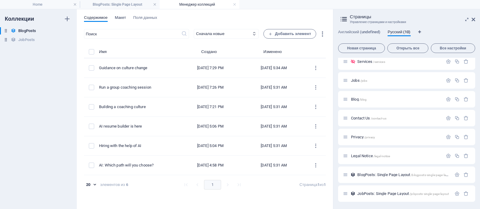
click at [121, 19] on span "Макет" at bounding box center [120, 18] width 11 height 8
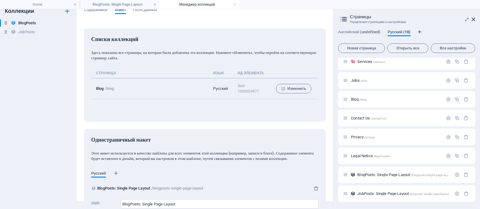
scroll to position [0, 0]
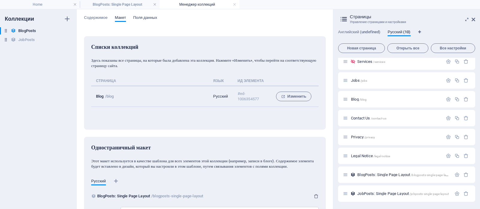
click at [145, 17] on span "Поля данных" at bounding box center [145, 18] width 24 height 8
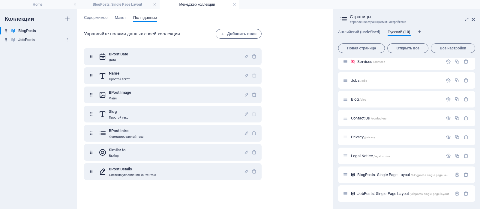
click at [27, 42] on h6 "JobPosts" at bounding box center [26, 39] width 17 height 7
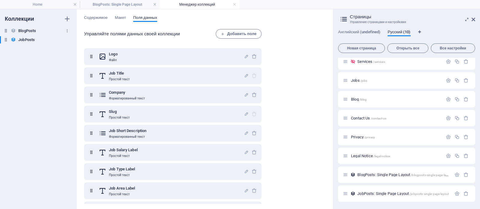
click at [27, 30] on h6 "BlogPosts" at bounding box center [27, 30] width 18 height 7
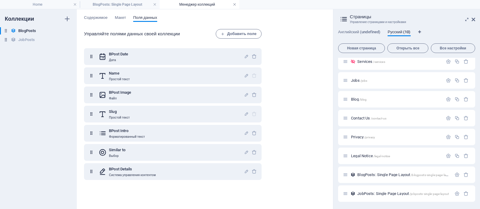
click at [234, 4] on link at bounding box center [235, 5] width 4 height 6
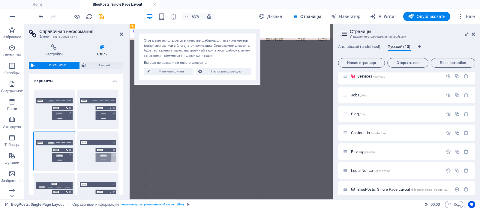
click at [155, 5] on link at bounding box center [155, 5] width 4 height 6
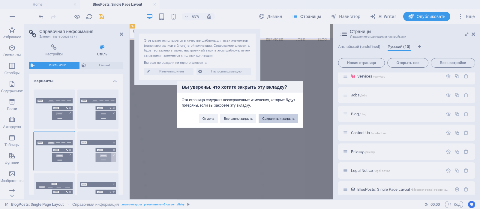
drag, startPoint x: 278, startPoint y: 116, endPoint x: 254, endPoint y: 92, distance: 34.2
click at [278, 116] on button "Сохранить и закрыть" at bounding box center [279, 118] width 40 height 9
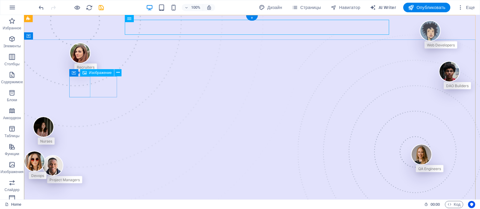
click at [88, 64] on figure at bounding box center [83, 53] width 27 height 21
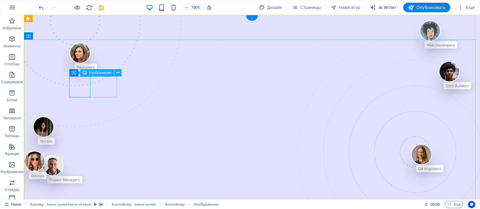
click at [84, 64] on figure at bounding box center [83, 53] width 27 height 21
click at [93, 73] on span "Изображение" at bounding box center [100, 73] width 23 height 4
click at [119, 72] on icon at bounding box center [117, 73] width 3 height 6
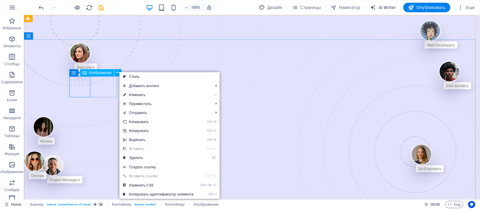
click at [103, 75] on div "Изображение" at bounding box center [97, 72] width 34 height 7
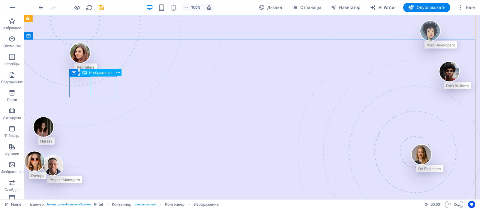
click at [98, 75] on span "Изображение" at bounding box center [100, 73] width 23 height 4
select select "px"
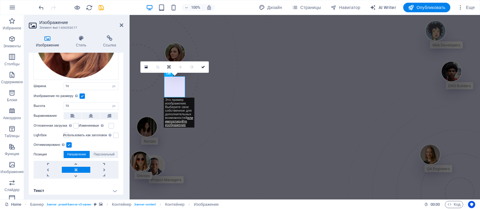
scroll to position [75, 0]
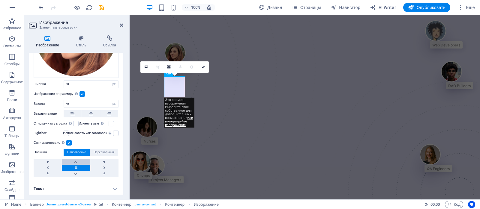
click at [75, 161] on link at bounding box center [76, 162] width 28 height 6
click at [76, 173] on link at bounding box center [76, 174] width 28 height 6
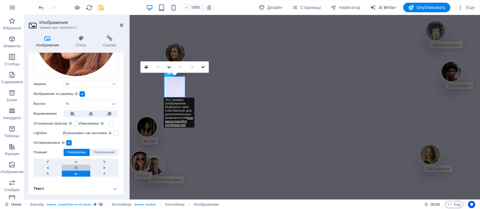
click at [76, 167] on link at bounding box center [76, 168] width 28 height 6
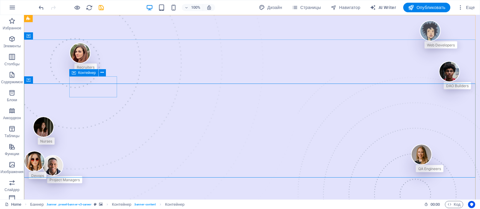
click at [75, 74] on icon at bounding box center [74, 72] width 4 height 7
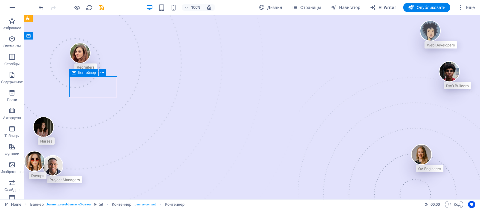
click at [74, 72] on icon at bounding box center [74, 72] width 4 height 7
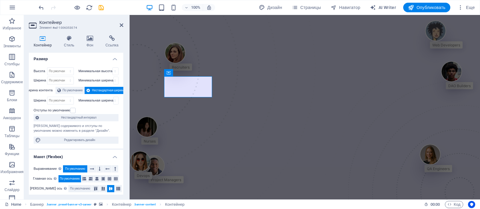
scroll to position [0, 0]
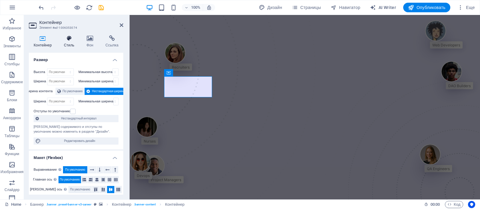
click at [72, 43] on h4 "Стиль" at bounding box center [70, 41] width 23 height 13
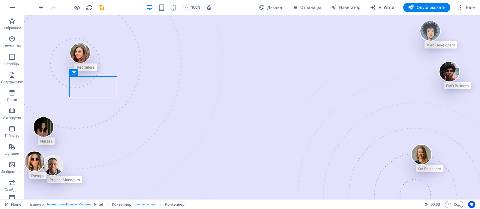
click at [76, 73] on icon at bounding box center [74, 72] width 4 height 7
click at [75, 73] on icon at bounding box center [74, 72] width 4 height 7
click at [74, 74] on icon at bounding box center [74, 72] width 4 height 7
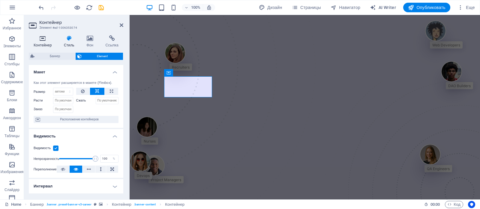
click at [40, 42] on h4 "Контейнер" at bounding box center [44, 41] width 30 height 13
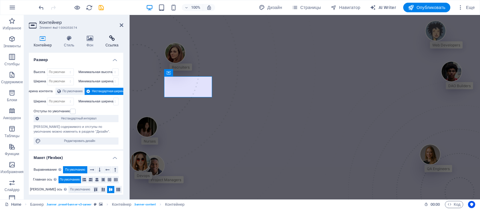
click at [110, 45] on h4 "Ссылка" at bounding box center [112, 41] width 23 height 13
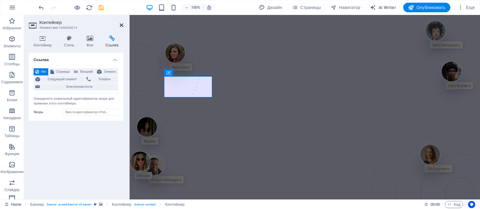
click at [123, 27] on icon at bounding box center [122, 25] width 4 height 5
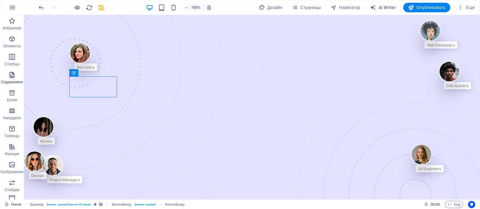
click at [11, 74] on icon "button" at bounding box center [11, 74] width 7 height 7
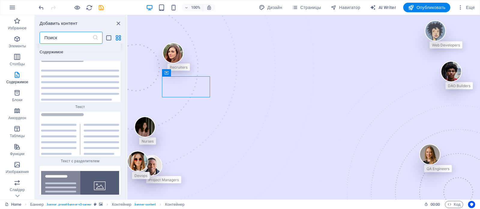
scroll to position [2160, 0]
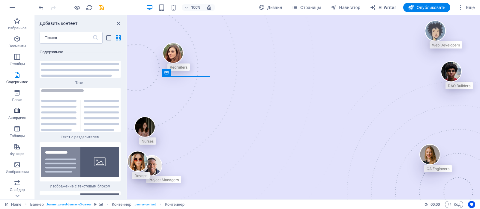
click at [18, 114] on icon "button" at bounding box center [17, 110] width 7 height 7
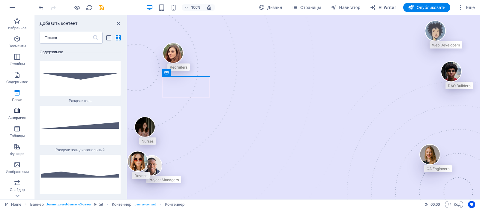
scroll to position [3733, 0]
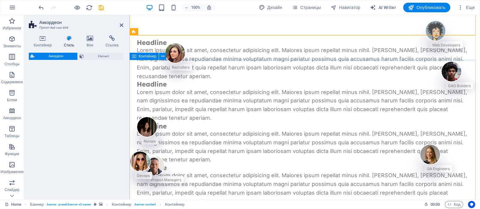
select select "rem"
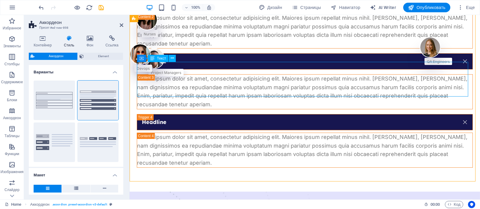
scroll to position [120, 0]
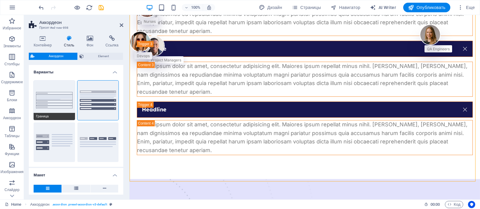
click at [60, 99] on button "Граница" at bounding box center [54, 101] width 41 height 40
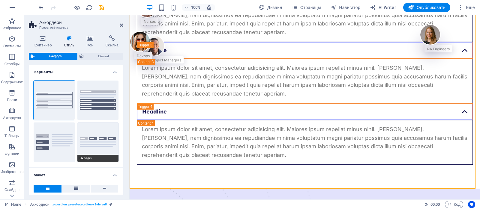
click at [103, 132] on button "Вкладки" at bounding box center [97, 143] width 41 height 40
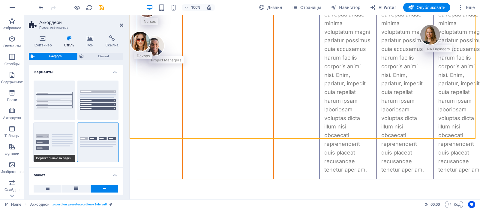
click at [44, 132] on button "Вертикальные вкладки" at bounding box center [54, 143] width 41 height 40
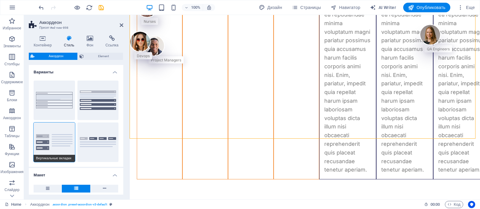
type input "0"
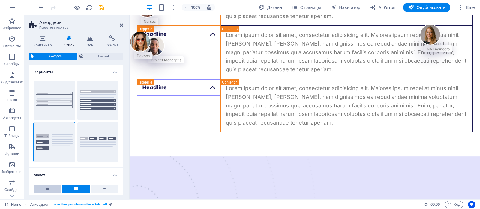
click at [47, 189] on icon at bounding box center [48, 188] width 4 height 7
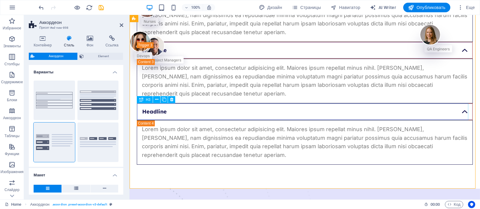
click at [461, 113] on div "Headline" at bounding box center [305, 112] width 336 height 17
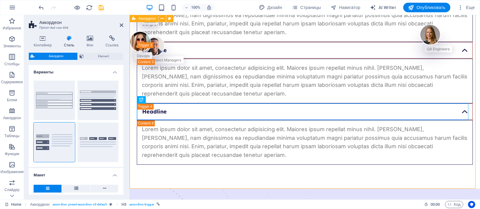
click at [266, 169] on div "Headline Lorem ipsum dolor sit amet, consectetur adipisicing elit. Maiores ipsu…" at bounding box center [305, 42] width 351 height 294
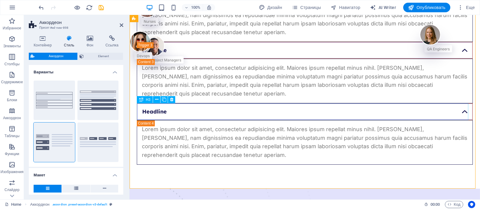
click at [462, 113] on div "Headline" at bounding box center [305, 112] width 336 height 17
click at [462, 113] on div "Headline Lorem ipsum dolor sit amet, consectetur adipisicing elit. Maiores ipsu…" at bounding box center [305, 42] width 351 height 294
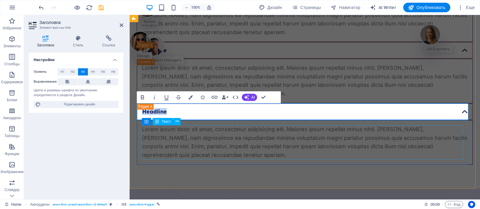
click at [395, 142] on div "Lorem ipsum dolor sit amet, consectetur adipisicing elit. Maiores ipsum repella…" at bounding box center [305, 142] width 326 height 35
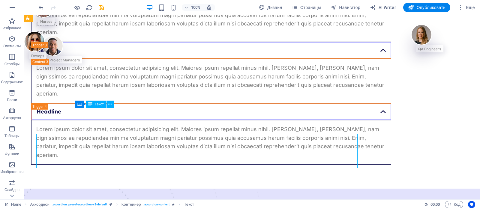
scroll to position [111, 0]
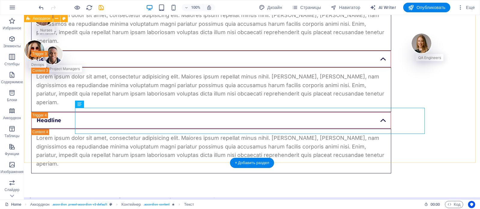
click at [31, 37] on div "Headline Lorem ipsum dolor sit amet, consectetur adipisicing elit. Maiores ipsu…" at bounding box center [252, 51] width 456 height 294
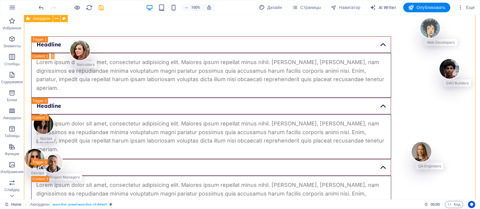
scroll to position [0, 0]
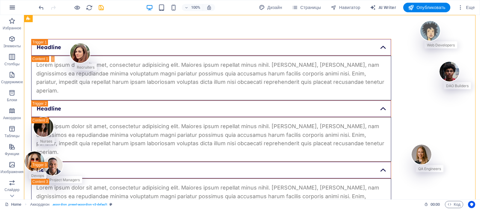
click at [14, 9] on icon "button" at bounding box center [12, 7] width 7 height 7
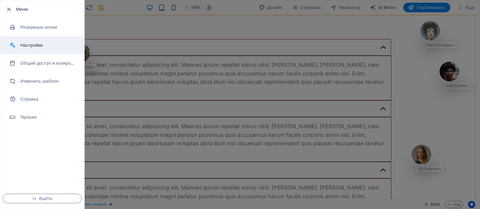
click at [30, 42] on h6 "Настройки" at bounding box center [48, 45] width 56 height 7
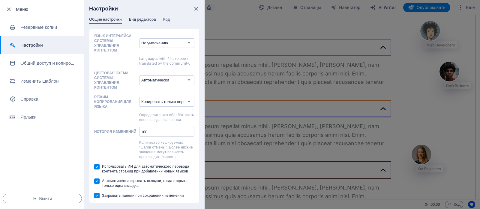
click at [146, 20] on span "Вид редактора" at bounding box center [142, 20] width 27 height 8
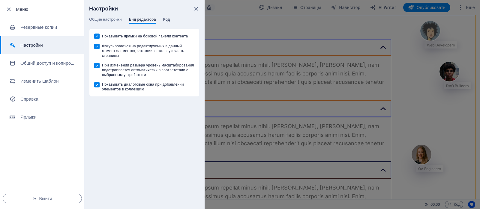
click at [170, 21] on span "Код" at bounding box center [166, 20] width 7 height 8
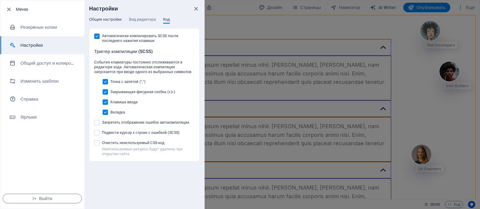
click at [99, 20] on span "Общие настройки" at bounding box center [105, 20] width 33 height 8
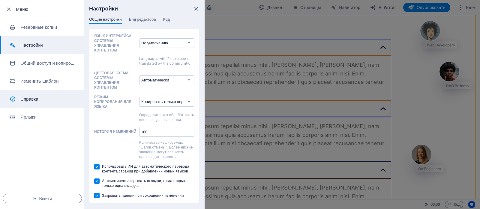
click at [31, 99] on h6 "Справка" at bounding box center [48, 99] width 56 height 7
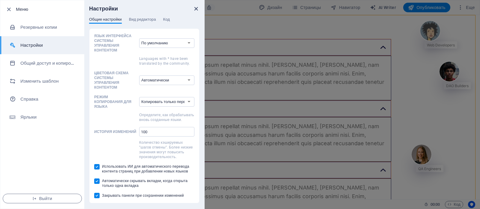
click at [197, 7] on icon "close" at bounding box center [196, 8] width 7 height 7
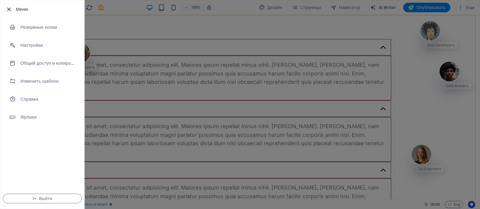
click at [10, 9] on icon "button" at bounding box center [8, 9] width 7 height 7
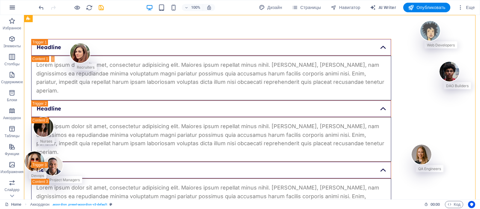
click at [9, 8] on icon "button" at bounding box center [12, 7] width 7 height 7
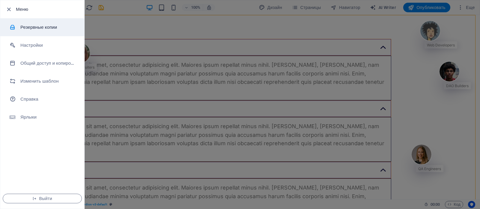
click at [30, 24] on h6 "Резервные копии" at bounding box center [48, 27] width 56 height 7
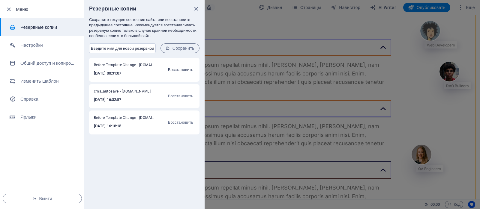
click at [176, 71] on span "Восстановить" at bounding box center [180, 69] width 25 height 7
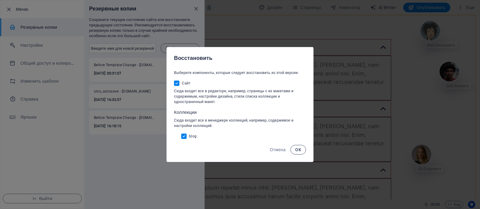
click at [303, 148] on button "OK" at bounding box center [299, 150] width 16 height 10
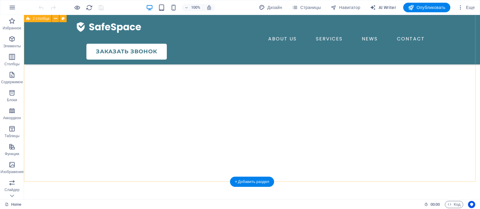
scroll to position [1999, 0]
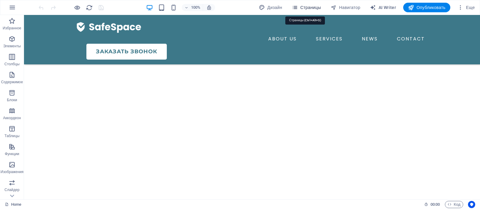
click at [303, 8] on span "Страницы" at bounding box center [306, 8] width 29 height 6
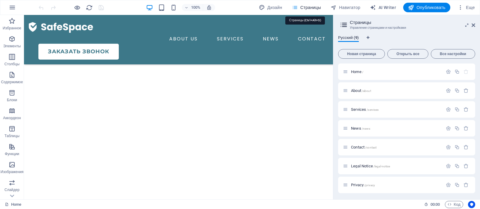
scroll to position [2034, 0]
click at [369, 88] on div "About /about" at bounding box center [393, 90] width 100 height 7
click at [356, 91] on span "About /about" at bounding box center [361, 91] width 20 height 5
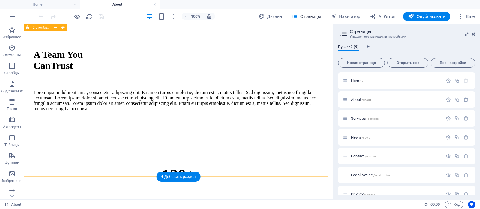
scroll to position [270, 0]
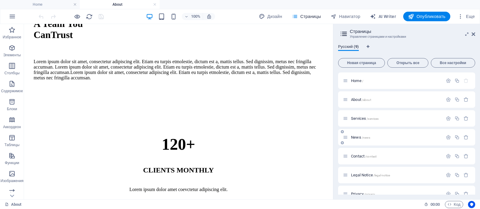
click at [364, 139] on span "/news" at bounding box center [366, 137] width 9 height 3
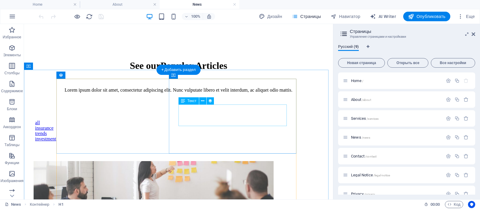
scroll to position [120, 0]
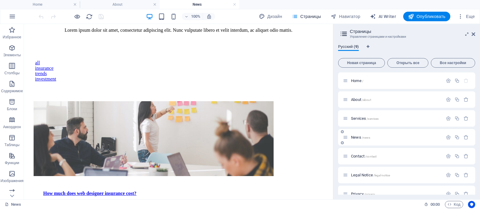
click at [349, 138] on div "News /news" at bounding box center [396, 138] width 94 height 4
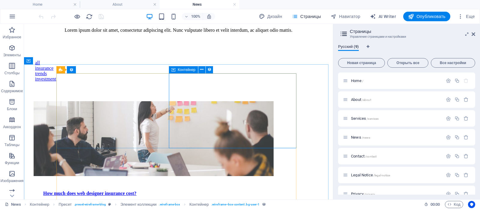
click at [178, 70] on span "Контейнер" at bounding box center [187, 70] width 18 height 4
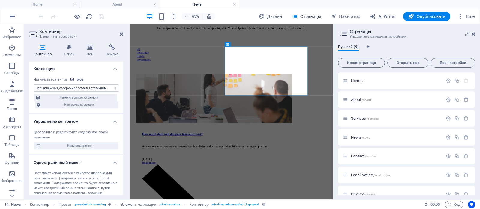
click at [91, 89] on select "Нет назначения, содержимое остается статичным Создано (Дата) Обновлено (Дата) N…" at bounding box center [76, 88] width 85 height 7
click at [34, 85] on select "Нет назначения, содержимое остается статичным Создано (Дата) Обновлено (Дата) N…" at bounding box center [76, 88] width 85 height 7
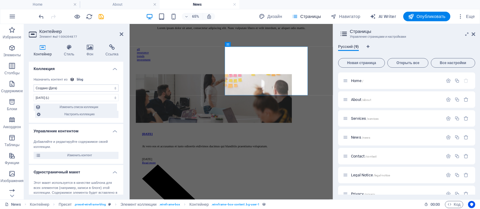
click at [61, 85] on select "Нет назначения, содержимое остается статичным Создано (Дата) Обновлено (Дата) N…" at bounding box center [76, 88] width 85 height 7
select select "updatedAt"
click at [34, 85] on select "Нет назначения, содержимое остается статичным Создано (Дата) Обновлено (Дата) N…" at bounding box center [76, 88] width 85 height 7
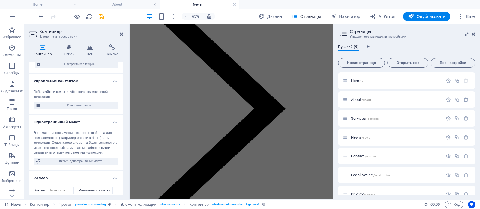
scroll to position [60, 0]
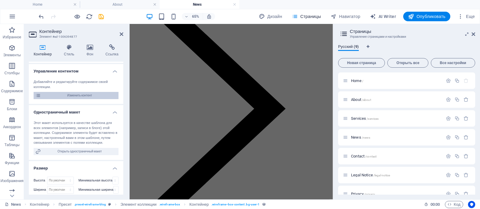
click at [69, 96] on span "Изменить контент" at bounding box center [80, 95] width 74 height 7
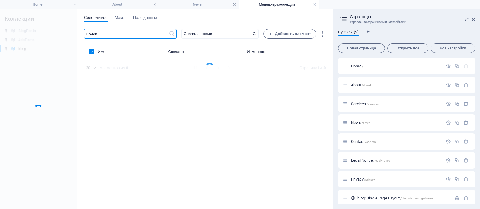
scroll to position [0, 0]
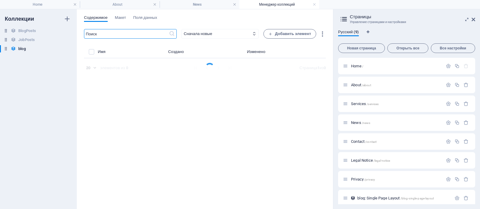
select select "Insurance"
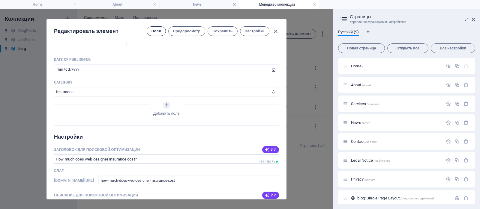
click at [161, 32] on span "Поля" at bounding box center [157, 31] width 10 height 5
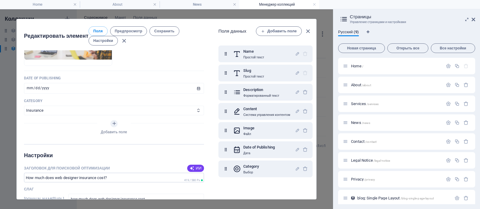
scroll to position [249, 0]
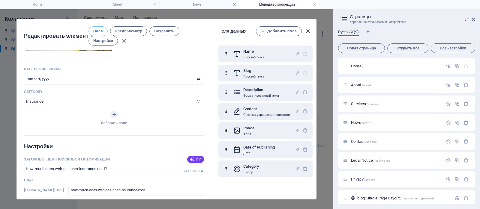
click at [308, 31] on icon "button" at bounding box center [308, 31] width 7 height 7
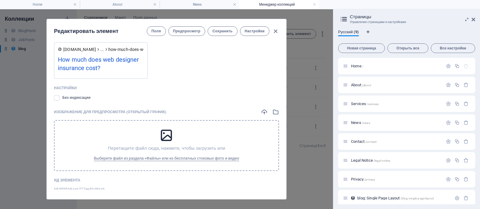
scroll to position [523, 0]
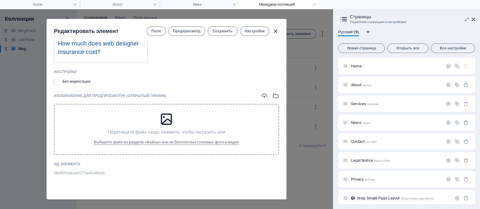
click at [277, 32] on icon "button" at bounding box center [275, 31] width 7 height 7
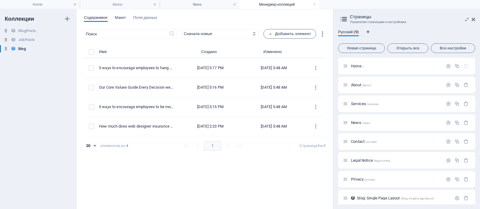
click at [122, 17] on span "Макет" at bounding box center [120, 18] width 11 height 8
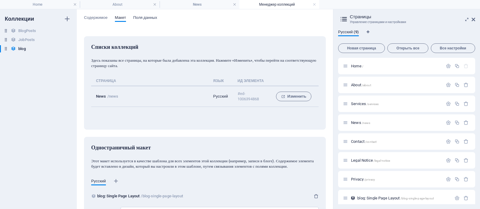
click at [143, 18] on span "Поля данных" at bounding box center [145, 18] width 24 height 8
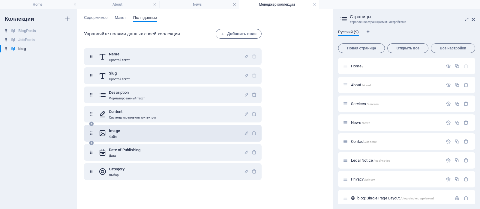
click at [118, 130] on h6 "Image" at bounding box center [114, 131] width 11 height 7
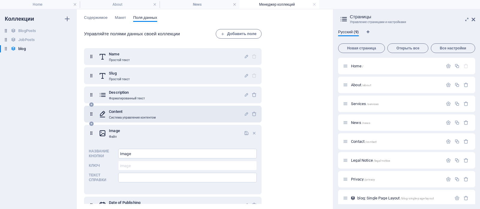
click at [125, 110] on h6 "Content" at bounding box center [132, 111] width 47 height 7
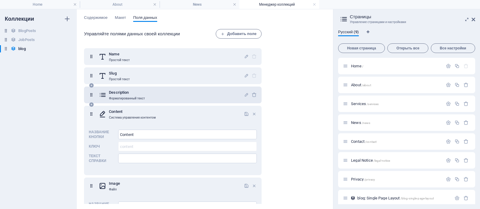
click at [125, 93] on h6 "Description" at bounding box center [127, 92] width 36 height 7
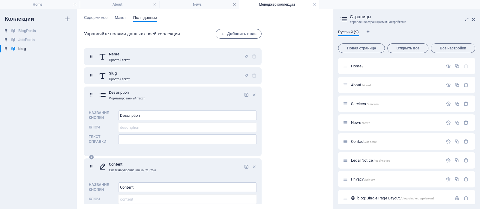
click at [118, 165] on h6 "Content" at bounding box center [132, 164] width 47 height 7
click at [122, 167] on h6 "Content" at bounding box center [132, 164] width 47 height 7
click at [101, 168] on icon at bounding box center [103, 167] width 8 height 12
click at [120, 164] on h6 "Content" at bounding box center [132, 164] width 47 height 7
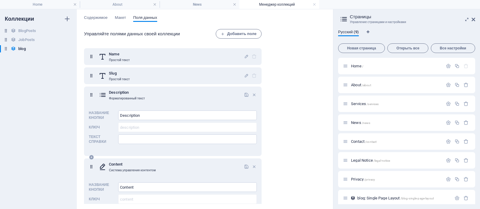
click at [120, 164] on h6 "Content" at bounding box center [132, 164] width 47 height 7
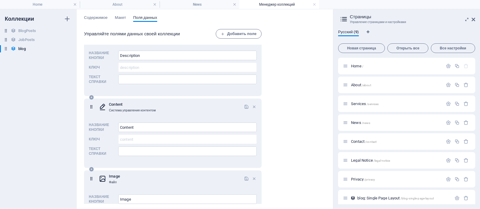
scroll to position [90, 0]
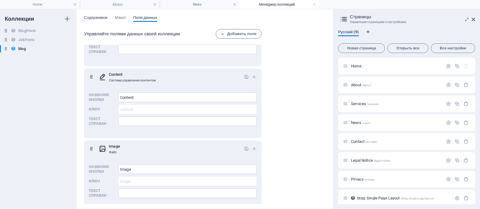
click at [92, 20] on span "Содержимое" at bounding box center [96, 18] width 24 height 8
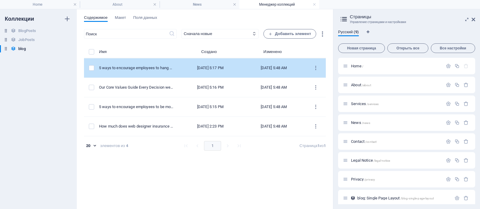
click at [209, 65] on td "Mar 28, 2023 5:17 PM" at bounding box center [211, 69] width 64 height 20
select select "Investment"
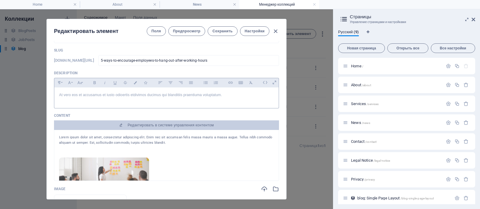
scroll to position [30, 0]
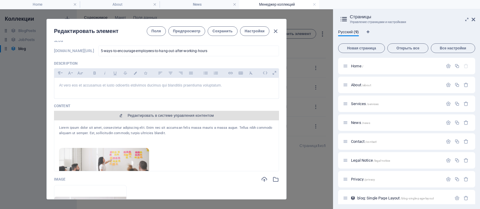
click at [140, 115] on span "Редактировать в системе управления контентом" at bounding box center [171, 115] width 86 height 5
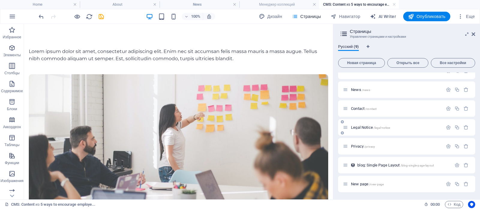
scroll to position [0, 0]
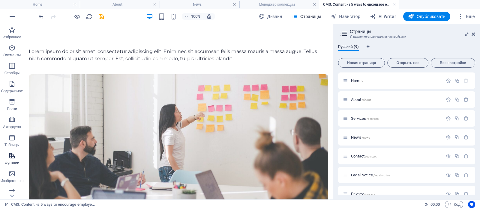
click at [15, 158] on icon "button" at bounding box center [11, 155] width 7 height 7
click at [16, 157] on icon "button" at bounding box center [11, 155] width 7 height 7
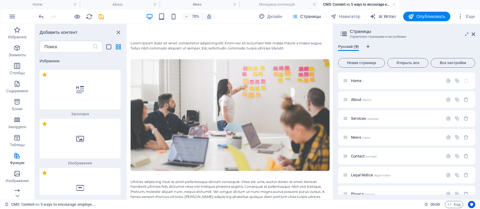
scroll to position [4546, 0]
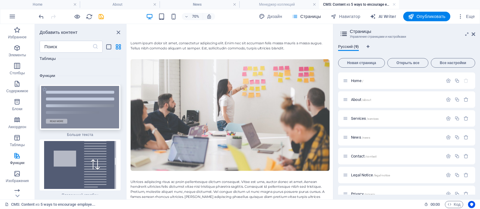
click at [72, 86] on img at bounding box center [80, 107] width 78 height 43
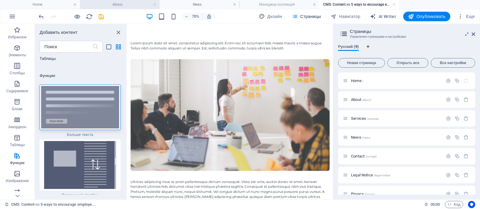
drag, startPoint x: 119, startPoint y: 6, endPoint x: 59, endPoint y: 8, distance: 59.7
click at [119, 6] on h4 "About" at bounding box center [120, 4] width 80 height 7
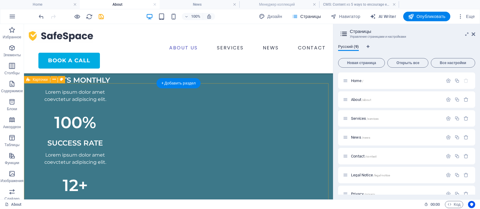
scroll to position [390, 0]
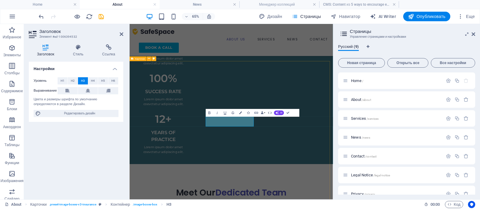
scroll to position [376, 0]
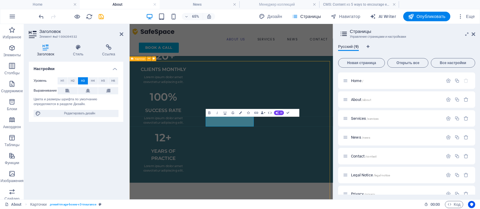
scroll to position [389, 0]
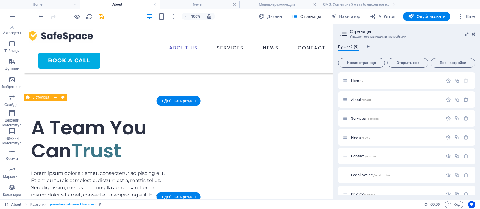
scroll to position [149, 0]
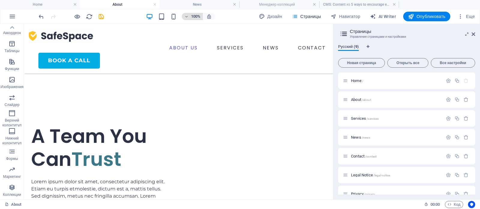
click at [187, 17] on icon "button" at bounding box center [186, 17] width 4 height 4
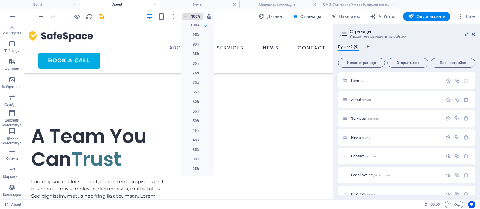
click at [187, 17] on div at bounding box center [240, 104] width 480 height 209
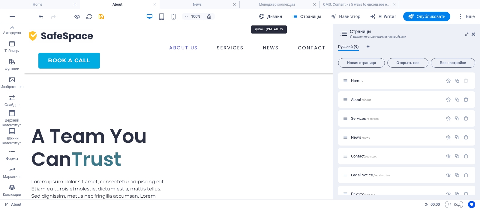
click at [265, 18] on span "Дизайн" at bounding box center [270, 17] width 23 height 6
select select "px"
select select "400"
select select "px"
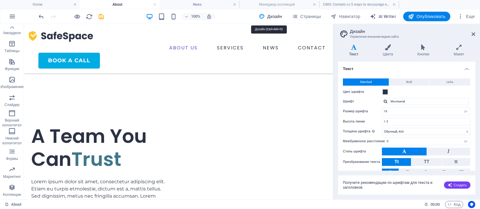
click at [353, 30] on h2 "Дизайн" at bounding box center [412, 31] width 125 height 5
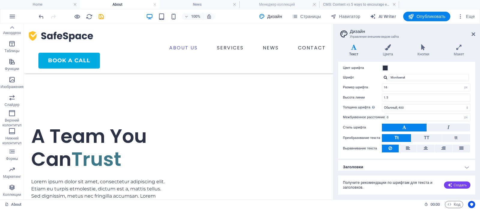
scroll to position [28, 0]
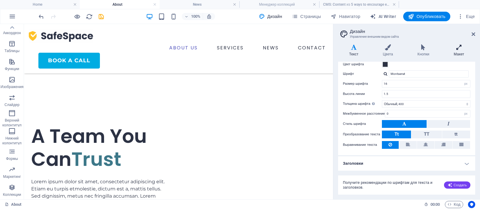
click at [462, 50] on icon at bounding box center [459, 47] width 32 height 6
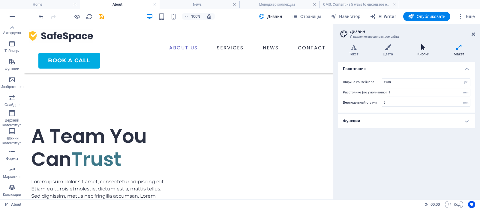
click at [424, 53] on h4 "Кнопки" at bounding box center [425, 50] width 36 height 13
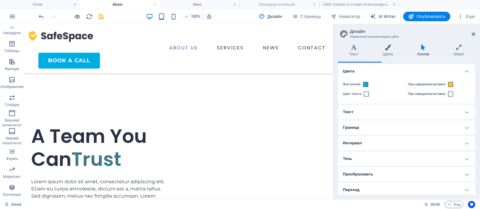
scroll to position [9, 0]
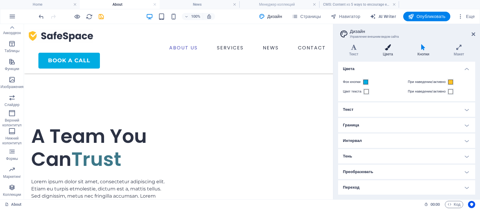
click at [393, 45] on icon at bounding box center [388, 47] width 32 height 6
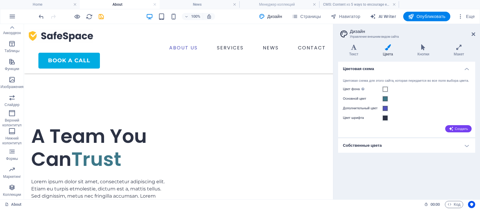
click at [361, 57] on div "Текст Цвета Кнопки Макет Текст Standard Bold Links Цвет шрифта Шрифт Montserrat…" at bounding box center [406, 119] width 137 height 151
click at [358, 53] on h4 "Текст" at bounding box center [355, 50] width 34 height 13
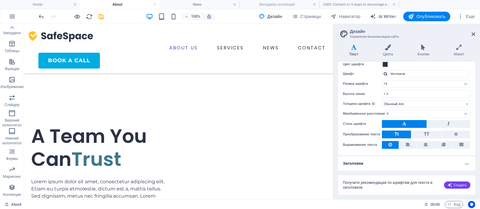
scroll to position [0, 0]
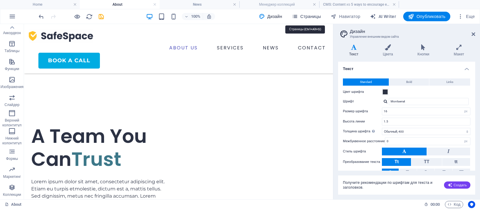
click at [309, 18] on span "Страницы" at bounding box center [306, 17] width 29 height 6
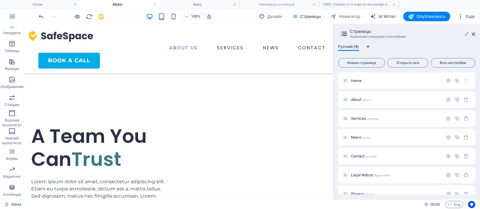
click at [462, 14] on icon "button" at bounding box center [461, 17] width 6 height 6
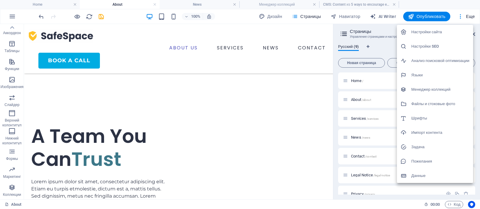
click at [416, 91] on h6 "Менеджер коллекций" at bounding box center [440, 89] width 58 height 7
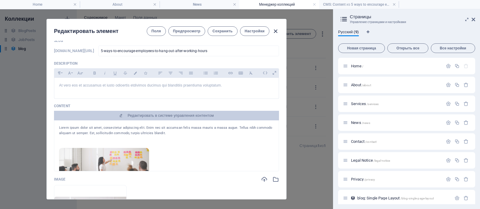
click at [276, 30] on icon "button" at bounding box center [275, 31] width 7 height 7
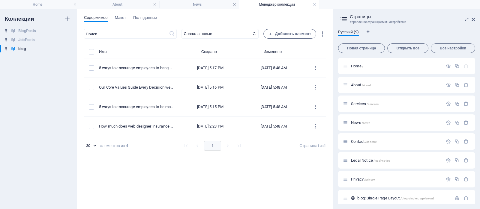
click at [345, 18] on icon at bounding box center [343, 19] width 9 height 8
click at [467, 18] on icon at bounding box center [467, 19] width 0 height 5
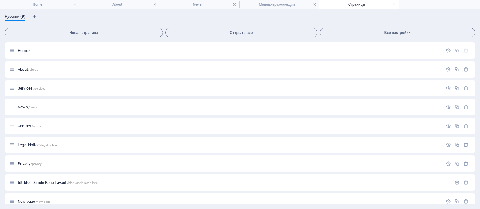
click at [0, 69] on div "Русский (9) Новая страница Открыть все Все настройки Home / About /about Servic…" at bounding box center [240, 109] width 480 height 200
click at [393, 3] on link at bounding box center [395, 5] width 4 height 6
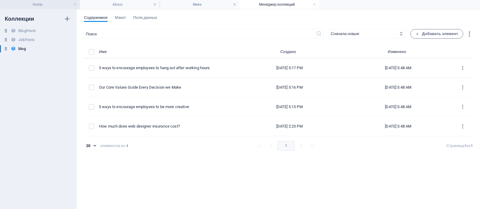
click at [0, 4] on h4 "Home" at bounding box center [40, 4] width 80 height 7
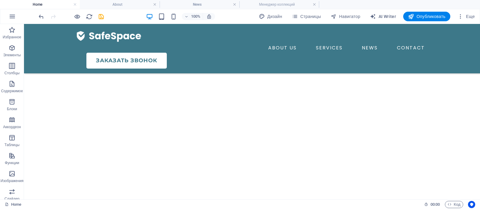
scroll to position [2008, 0]
click at [461, 15] on icon "button" at bounding box center [461, 17] width 6 height 6
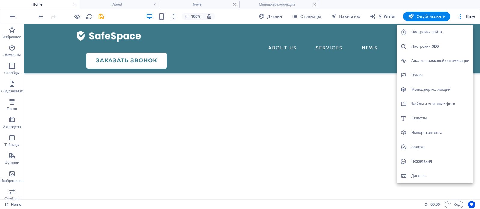
click at [414, 160] on h6 "Пожелания" at bounding box center [440, 161] width 58 height 7
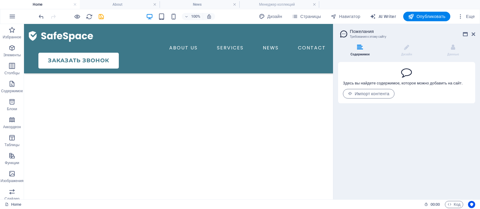
scroll to position [2043, 0]
click at [460, 15] on icon "button" at bounding box center [461, 17] width 6 height 6
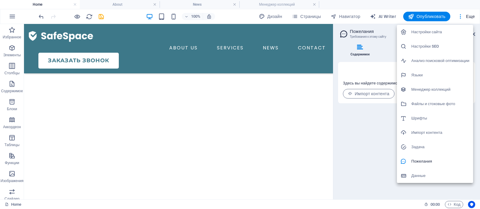
click at [418, 176] on h6 "Данные" at bounding box center [440, 176] width 58 height 7
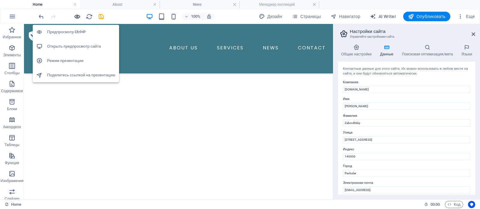
click at [77, 17] on icon "button" at bounding box center [77, 16] width 7 height 7
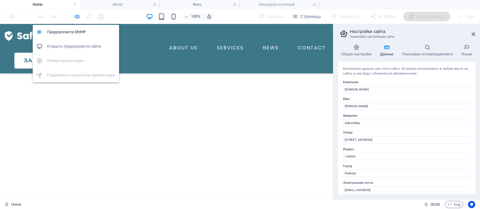
scroll to position [1993, 0]
click at [71, 30] on h6 "Предпросмотр Ctrl+P" at bounding box center [81, 32] width 68 height 7
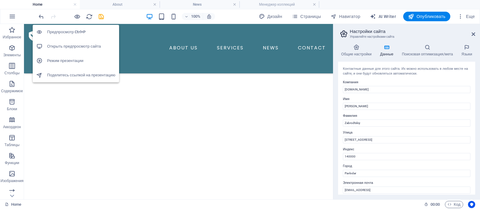
scroll to position [2043, 0]
click at [71, 30] on h6 "Предпросмотр Ctrl+P" at bounding box center [81, 32] width 68 height 7
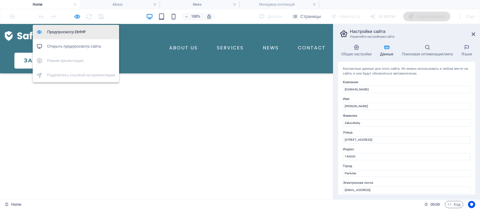
scroll to position [1993, 0]
click at [69, 45] on h6 "Открыть предпросмотр сайта" at bounding box center [81, 46] width 68 height 7
